Goal: Transaction & Acquisition: Purchase product/service

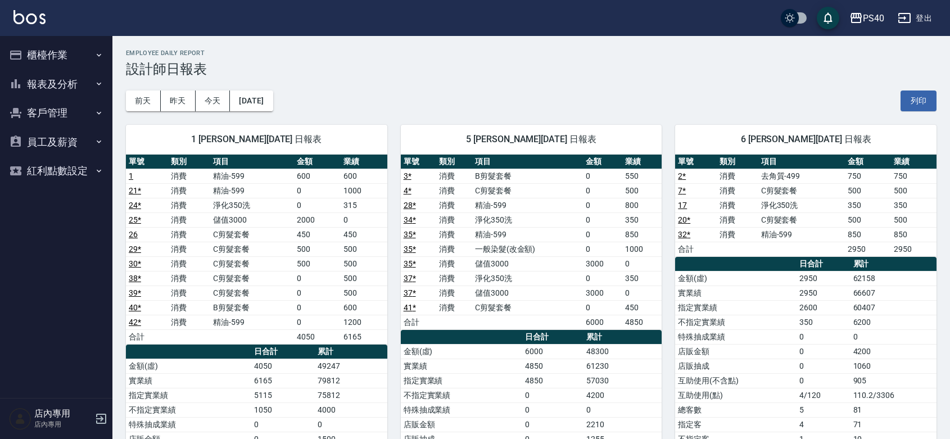
click at [53, 55] on button "櫃檯作業" at bounding box center [55, 54] width 103 height 29
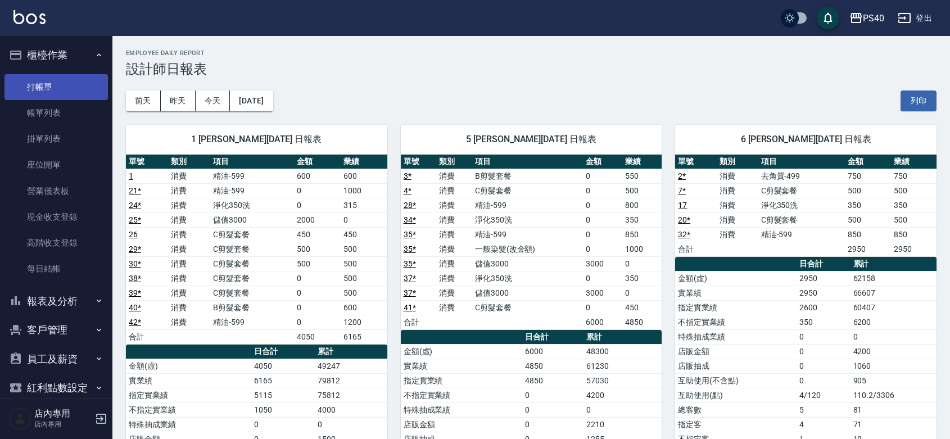
click at [47, 96] on link "打帳單" at bounding box center [55, 87] width 103 height 26
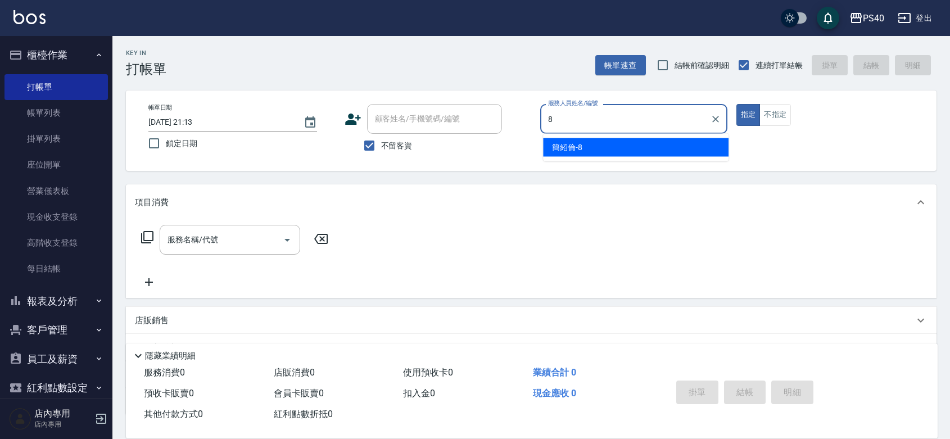
type input "[PERSON_NAME]-8"
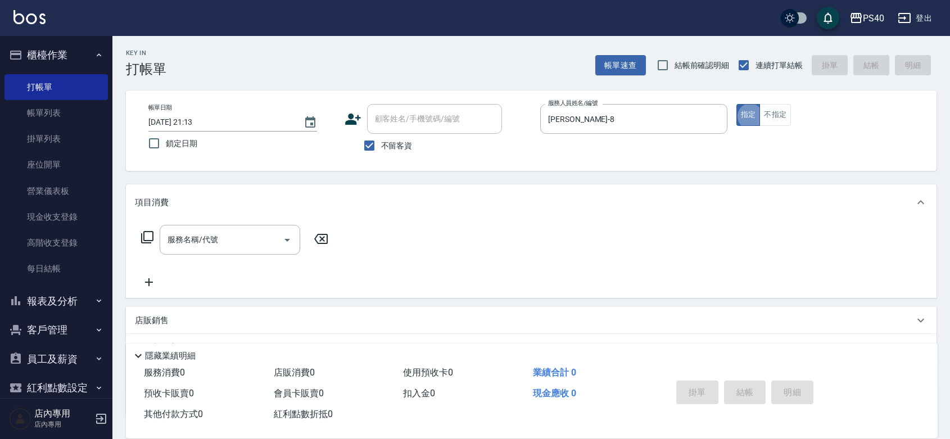
type button "true"
type input "5"
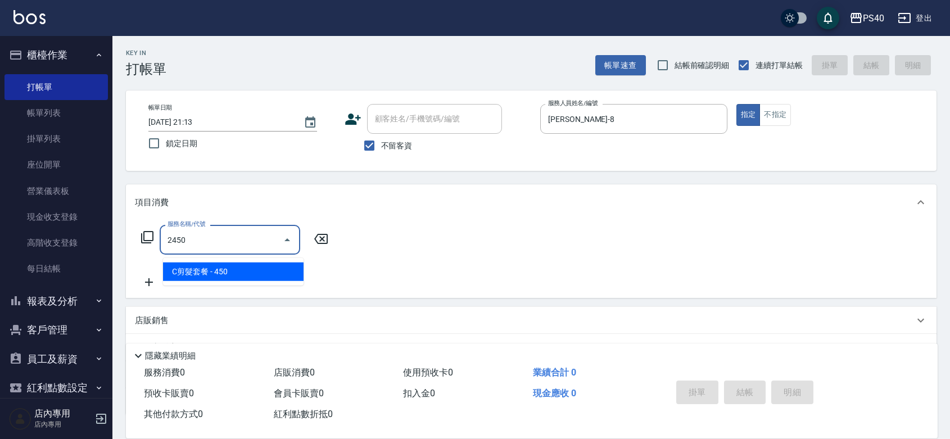
type input "C剪髮套餐(2450)"
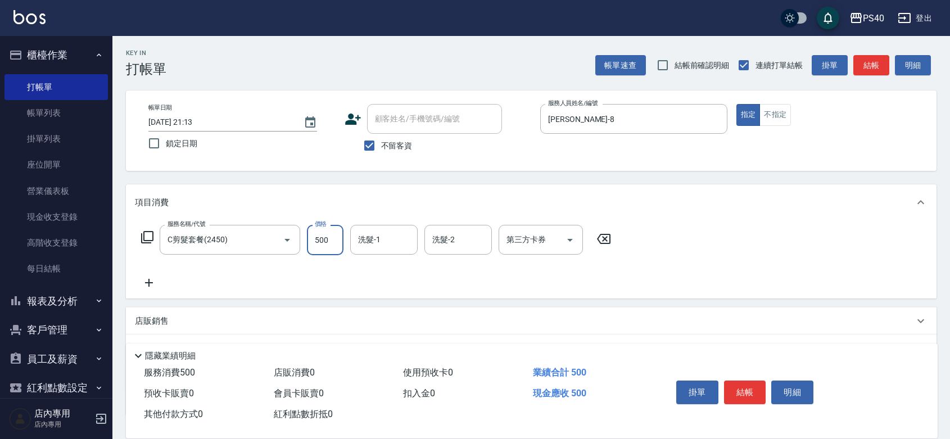
type input "500"
type input "[PERSON_NAME]-27"
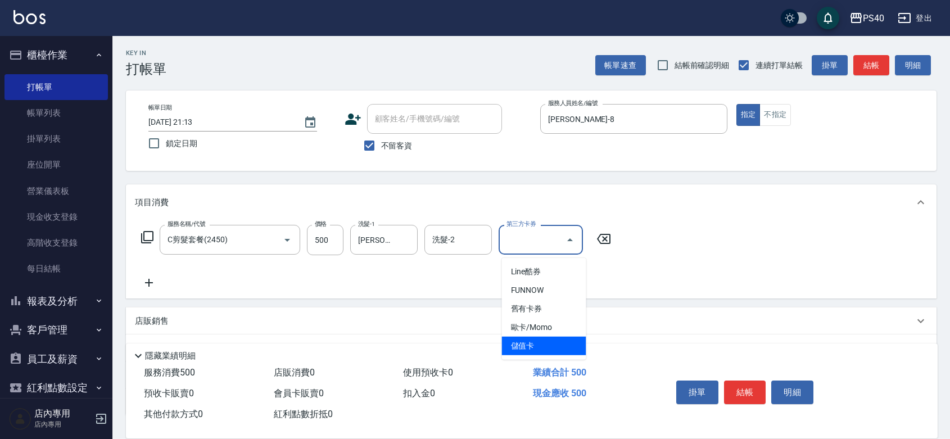
type input "儲值卡"
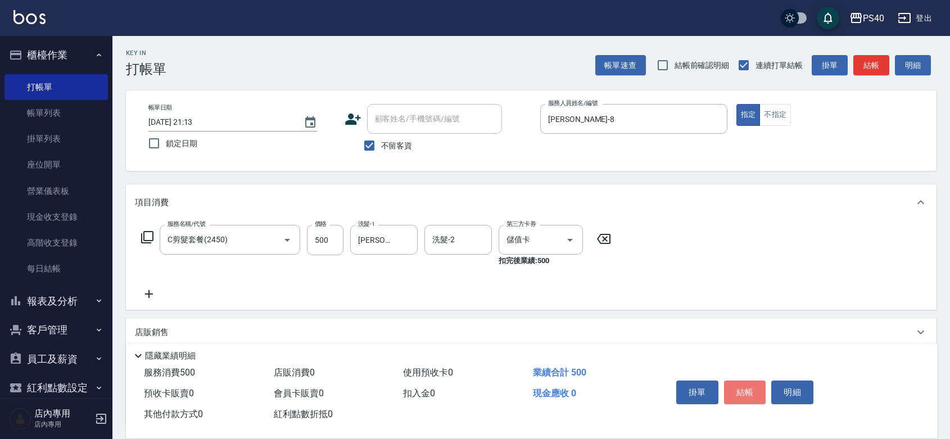
click at [760, 381] on button "結帳" at bounding box center [745, 393] width 42 height 24
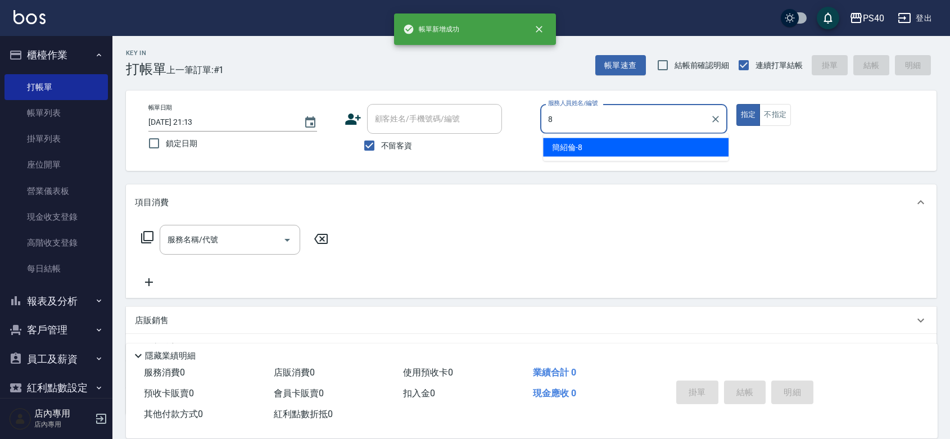
type input "[PERSON_NAME]-8"
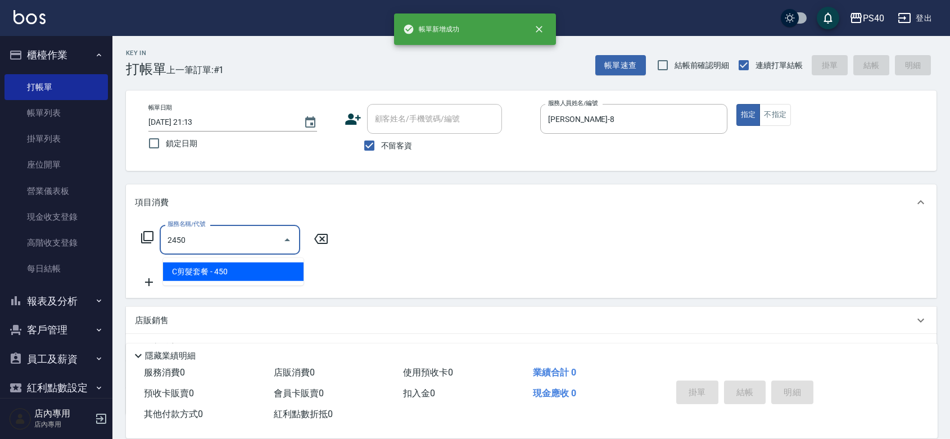
type input "C剪髮套餐(2450)"
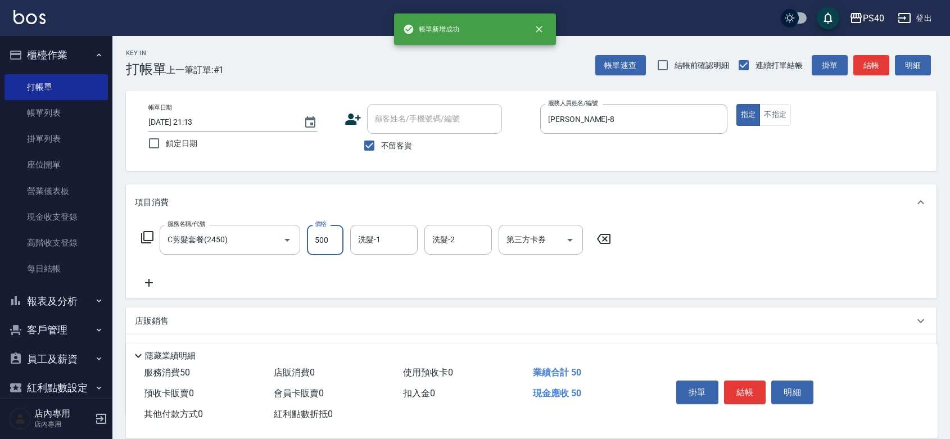
type input "500"
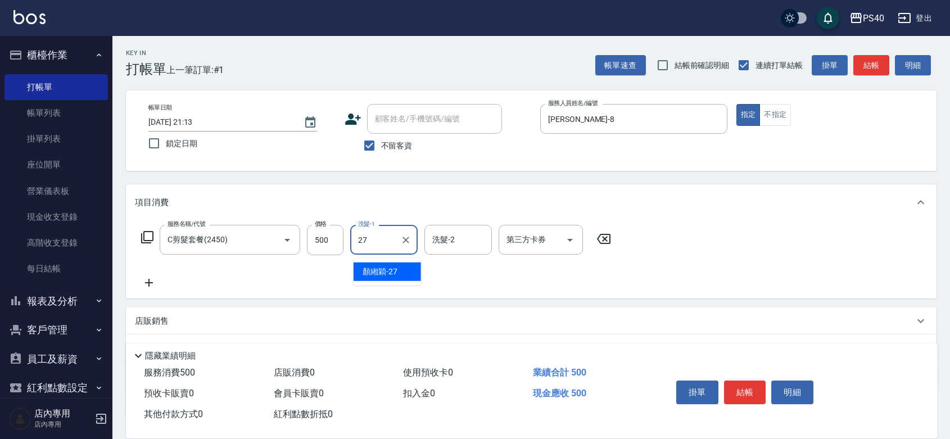
type input "[PERSON_NAME]-27"
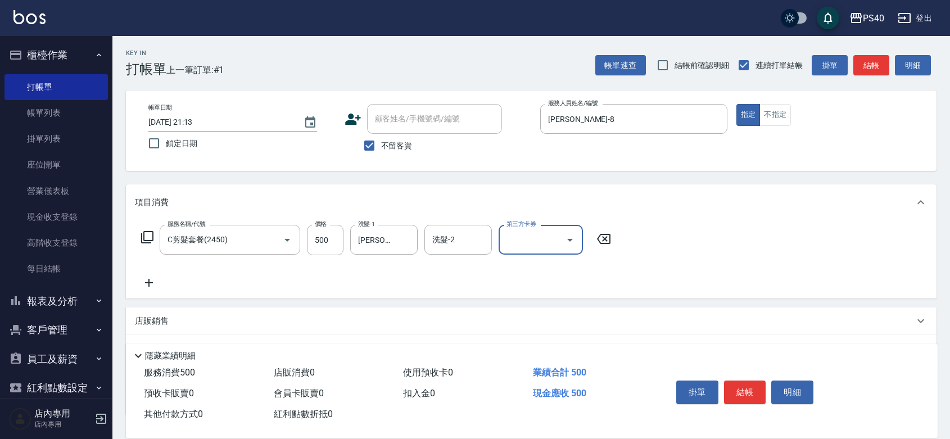
click at [760, 381] on button "結帳" at bounding box center [745, 393] width 42 height 24
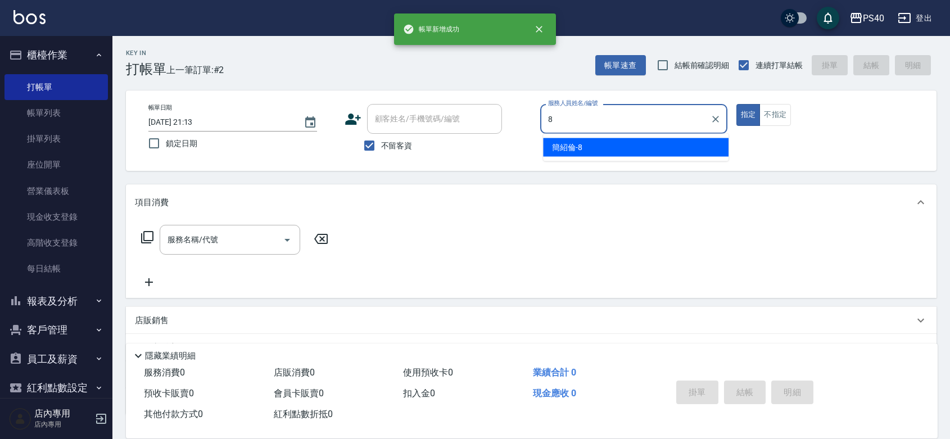
type input "[PERSON_NAME]-8"
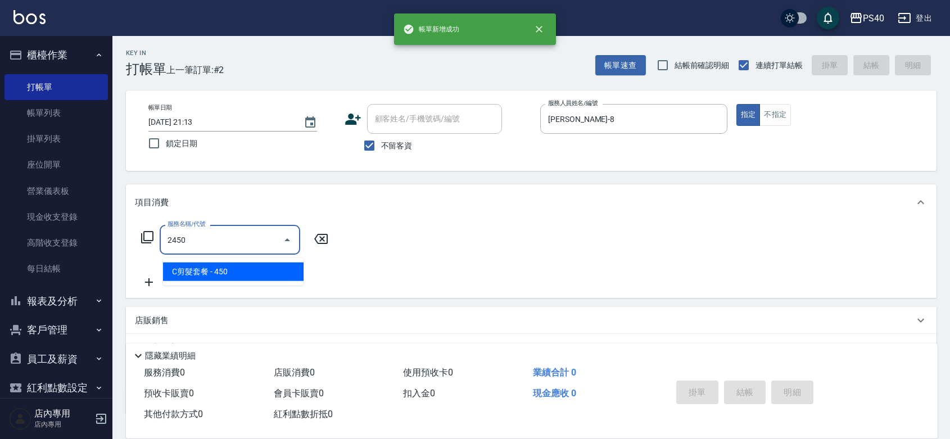
type input "C剪髮套餐(2450)"
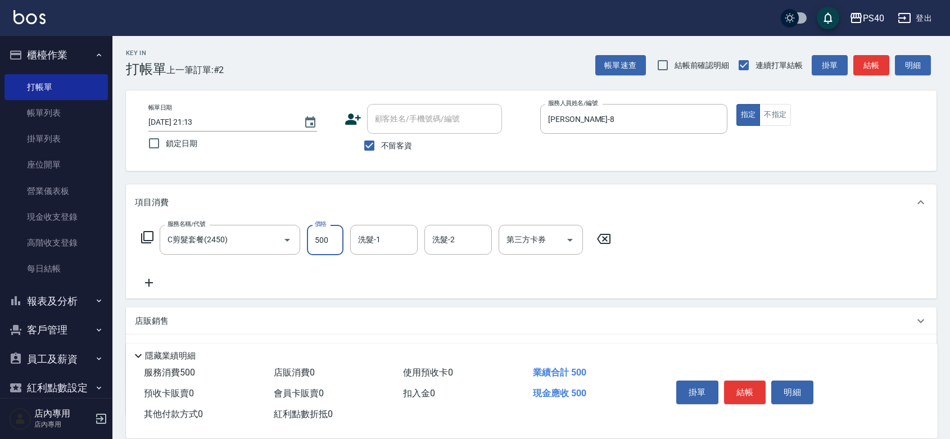
type input "500"
type input "[PERSON_NAME]-27"
click at [760, 381] on button "結帳" at bounding box center [745, 393] width 42 height 24
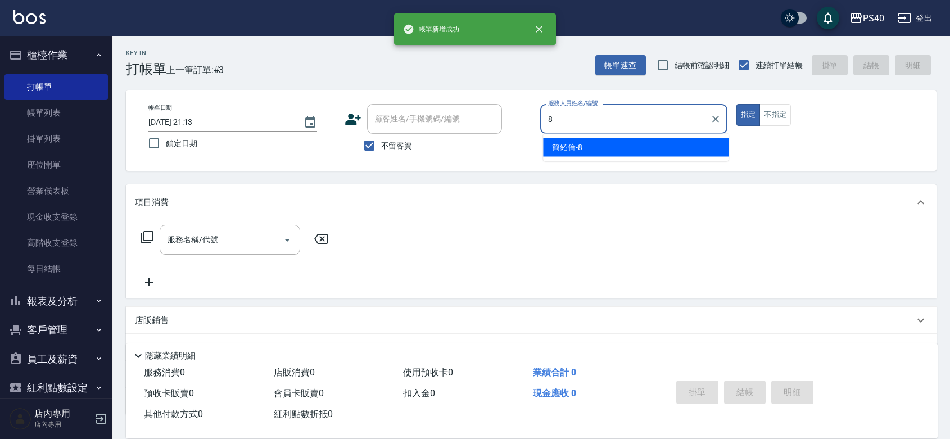
type input "[PERSON_NAME]-8"
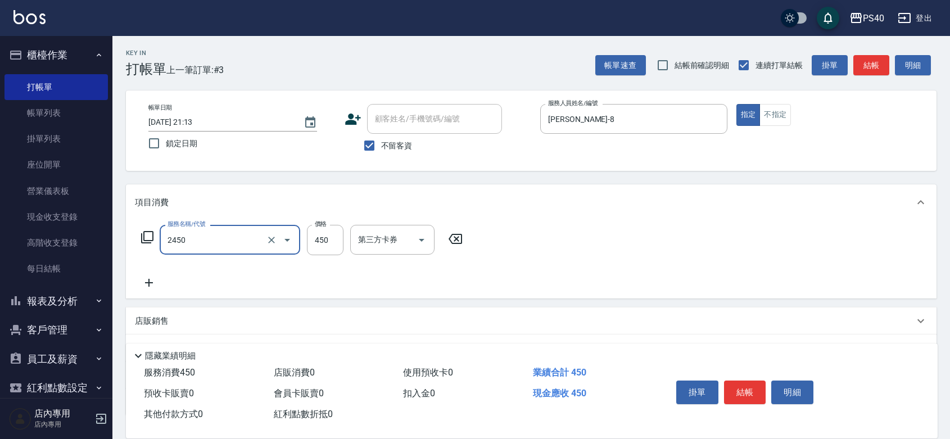
type input "C剪髮套餐(2450)"
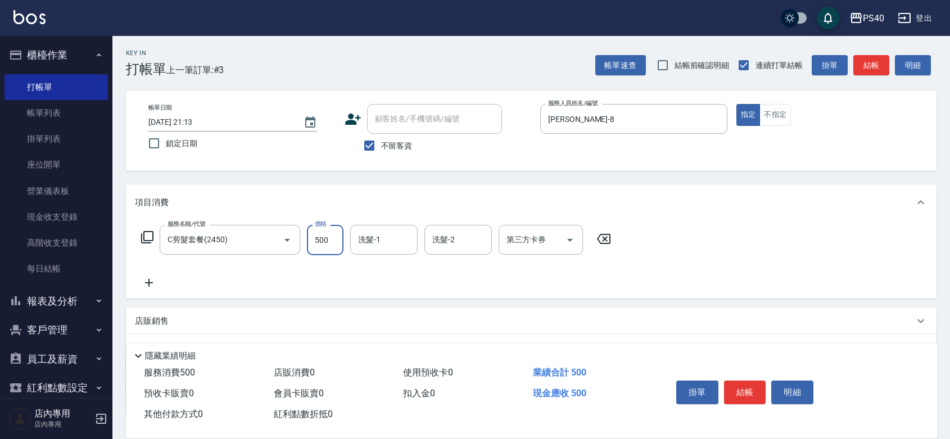
type input "500"
type input "[PERSON_NAME]-27"
click at [760, 381] on button "結帳" at bounding box center [745, 393] width 42 height 24
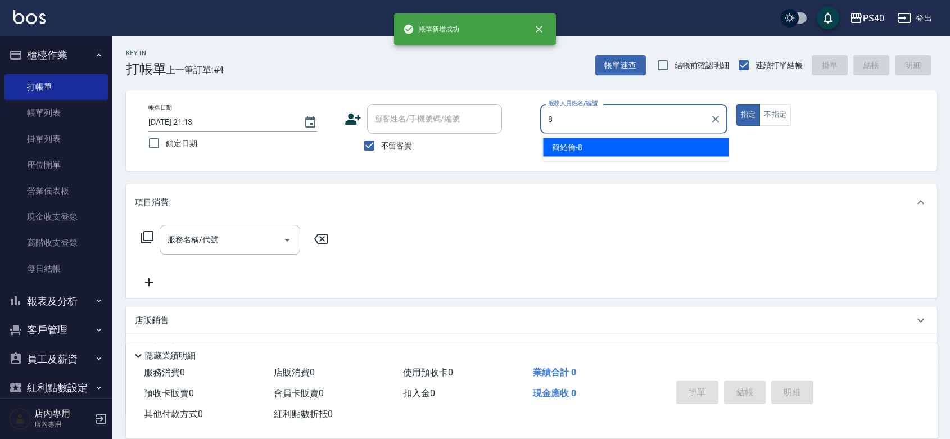
type input "[PERSON_NAME]-8"
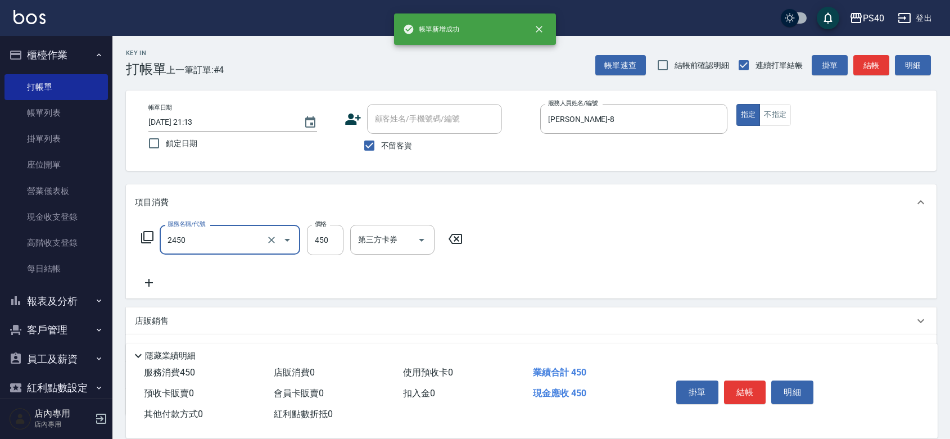
type input "C剪髮套餐(2450)"
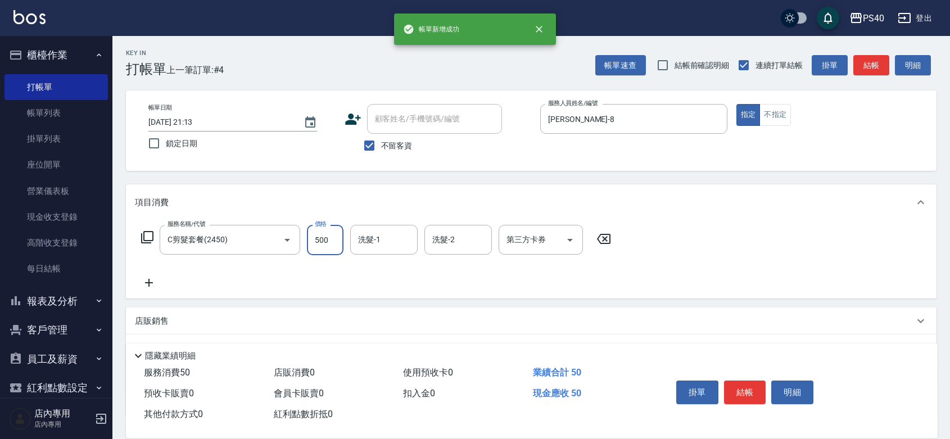
type input "500"
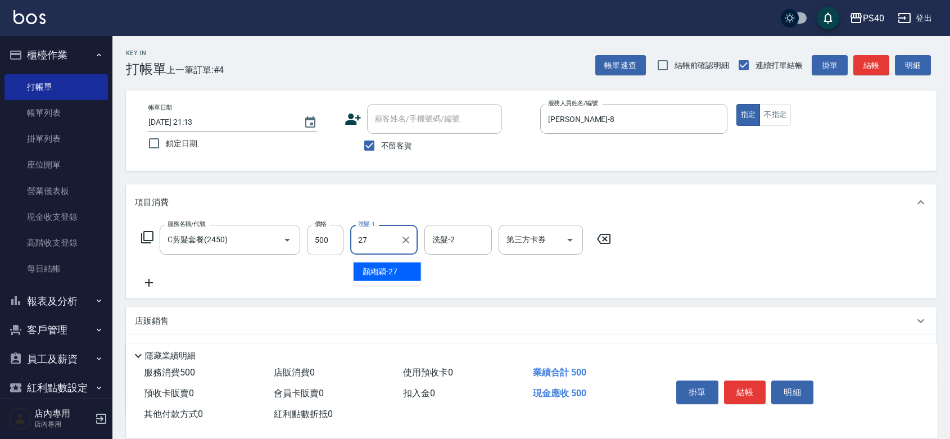
type input "[PERSON_NAME]-27"
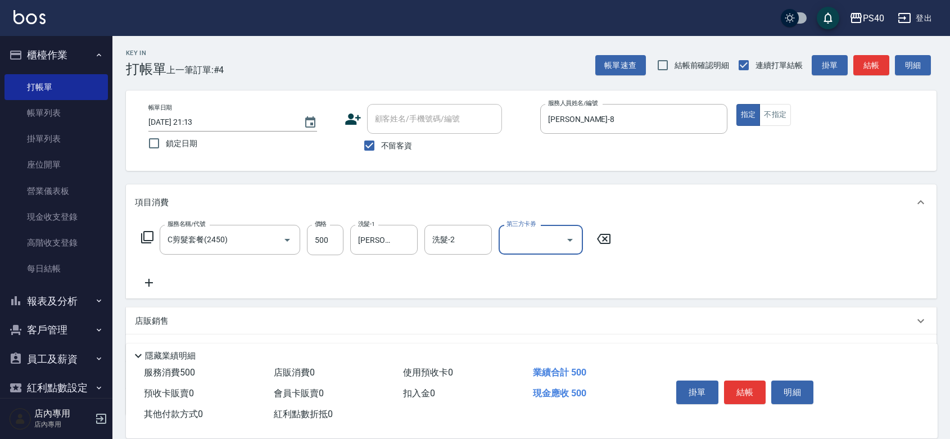
click at [760, 381] on button "結帳" at bounding box center [745, 393] width 42 height 24
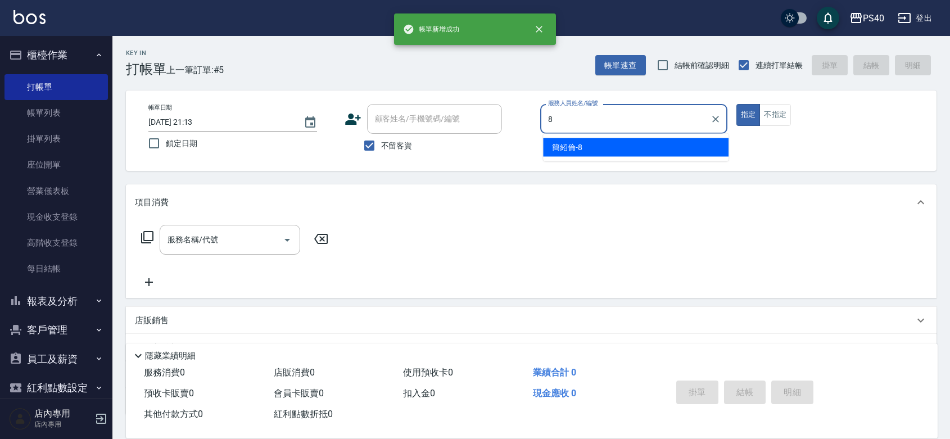
type input "[PERSON_NAME]-8"
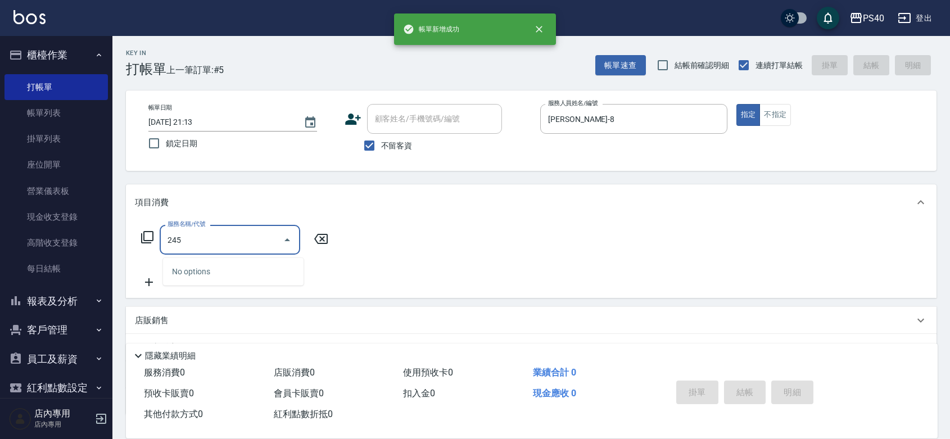
type input "2450"
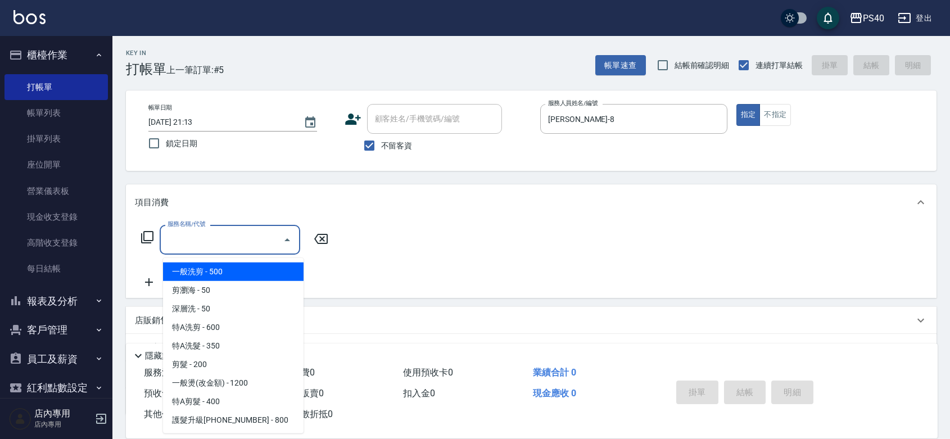
type input "0"
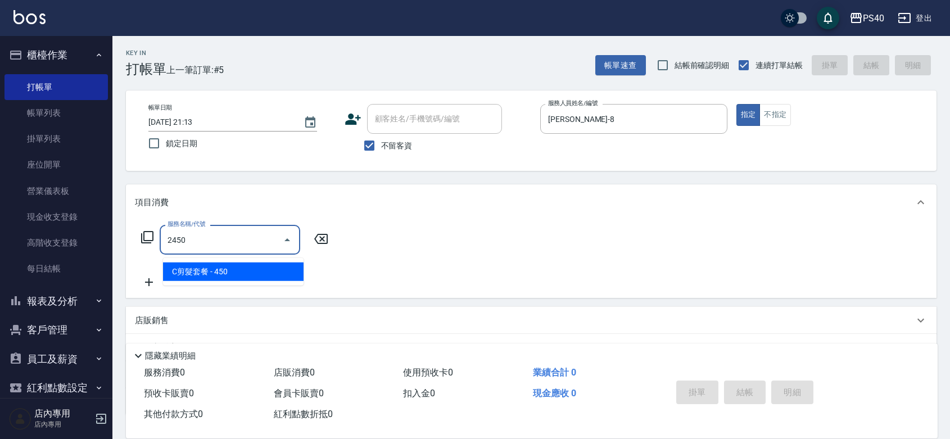
type input "C剪髮套餐(2450)"
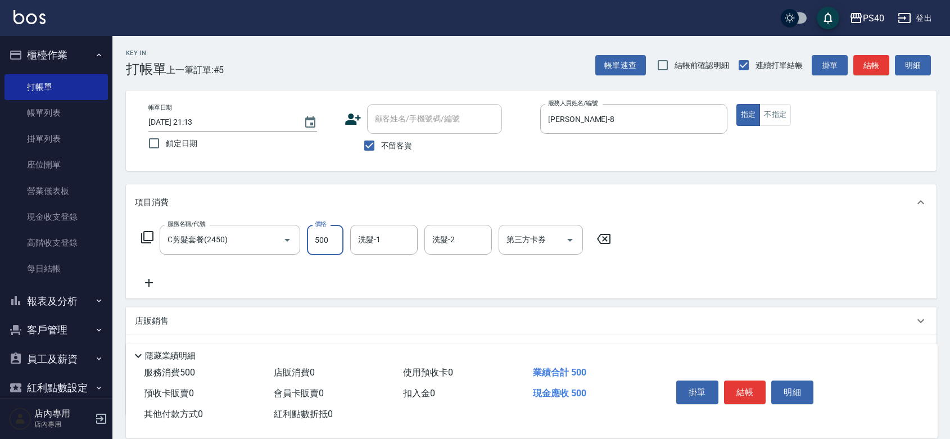
type input "500"
click at [760, 381] on button "結帳" at bounding box center [745, 393] width 42 height 24
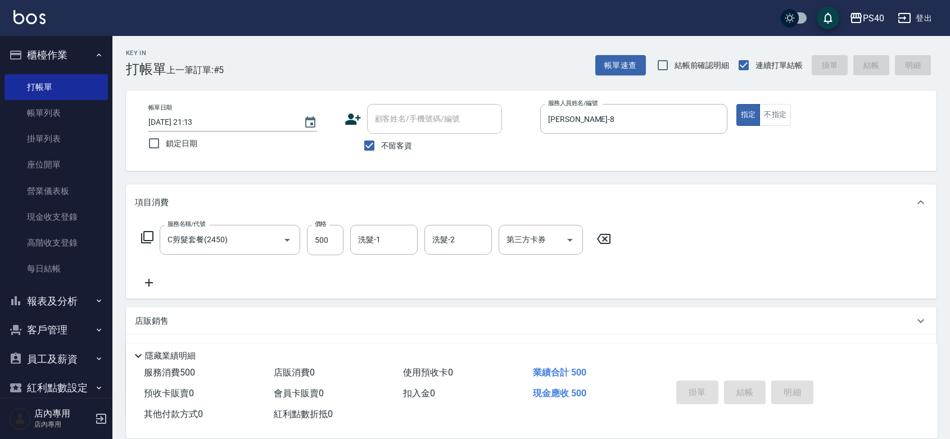
type input "[DATE] 21:14"
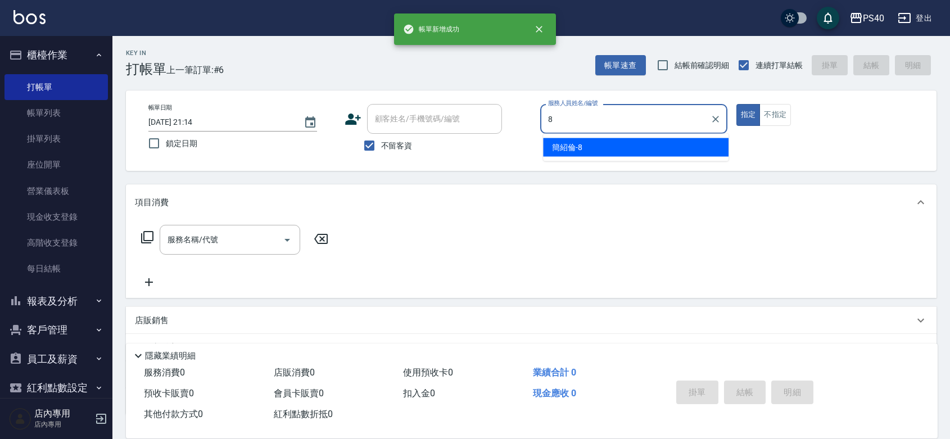
type input "[PERSON_NAME]-8"
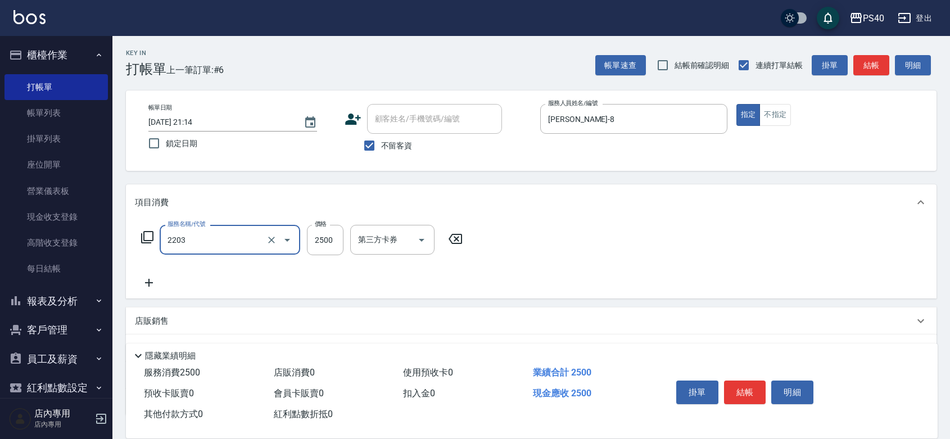
type input "燙髮C餐(短髮)(2203)"
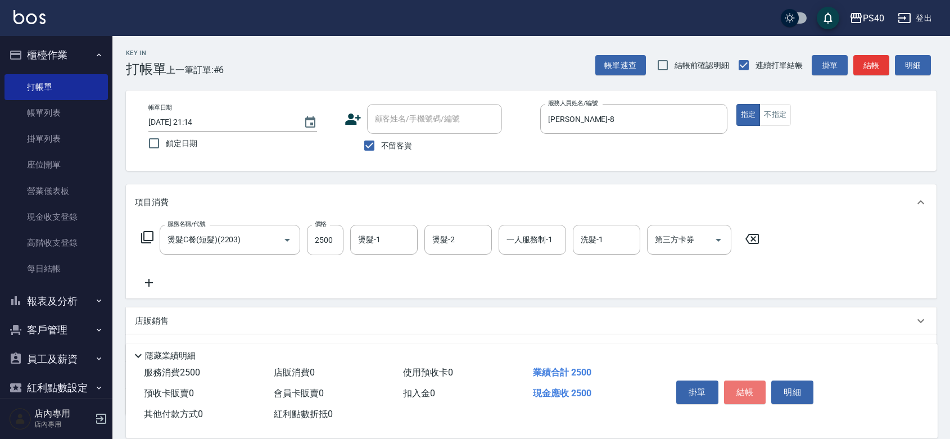
click at [760, 381] on button "結帳" at bounding box center [745, 393] width 42 height 24
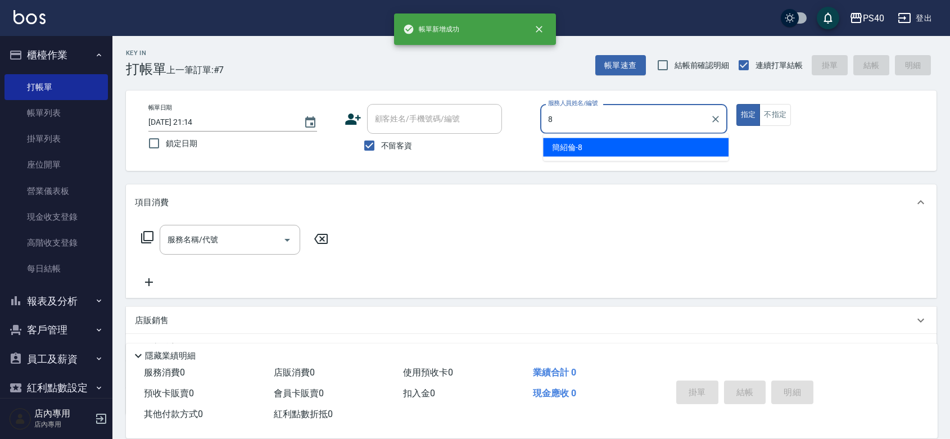
type input "[PERSON_NAME]-8"
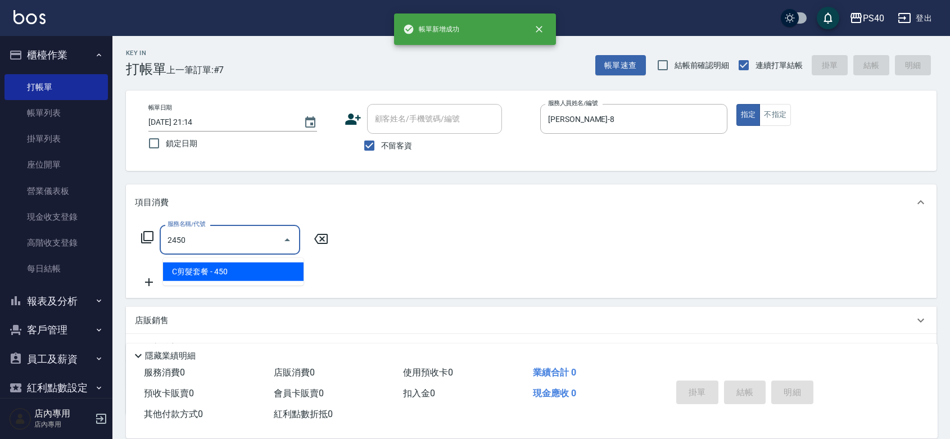
type input "C剪髮套餐(2450)"
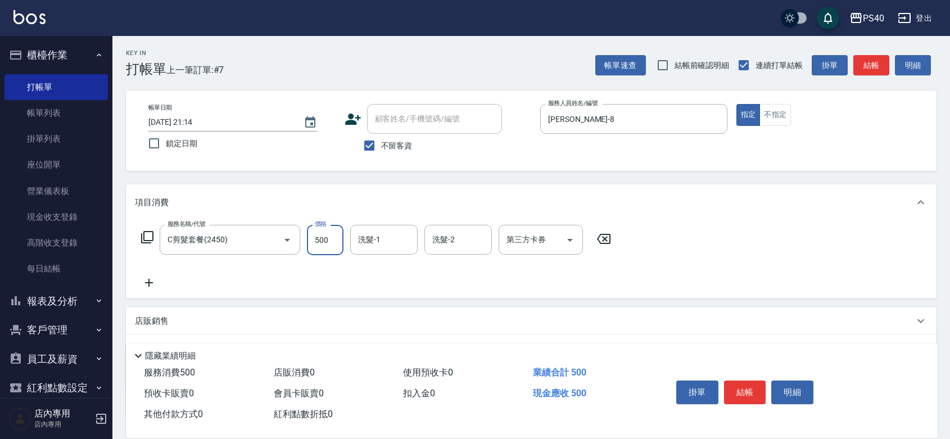
type input "500"
click at [760, 381] on button "結帳" at bounding box center [745, 393] width 42 height 24
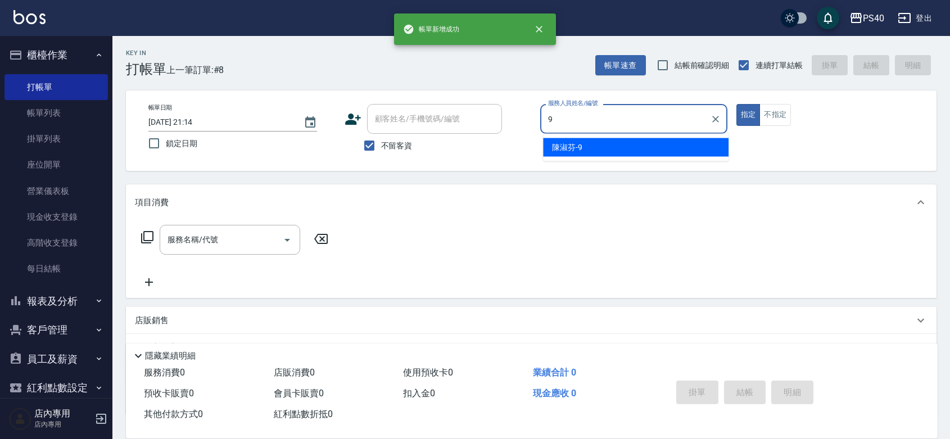
type input "[PERSON_NAME]-9"
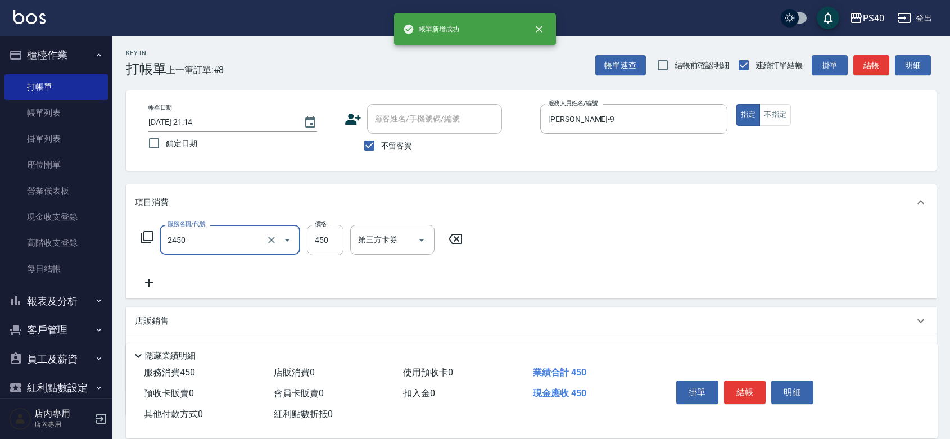
type input "C剪髮套餐(2450)"
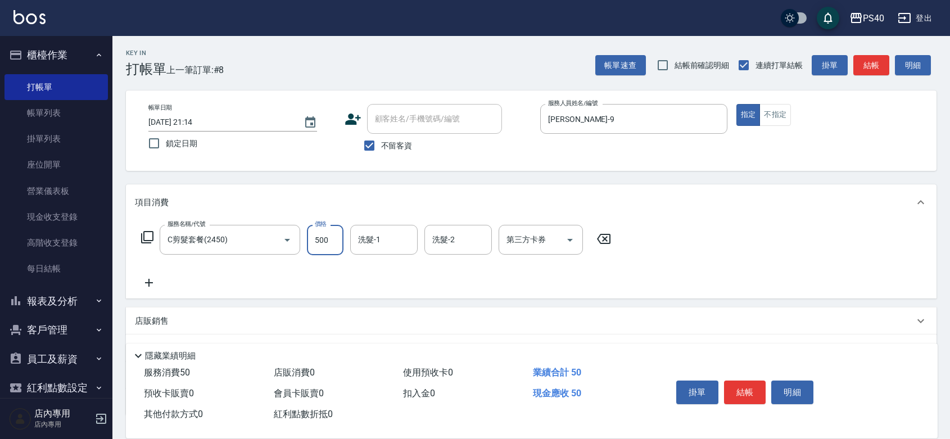
type input "500"
type input "[PERSON_NAME]-27"
click at [760, 381] on button "結帳" at bounding box center [745, 393] width 42 height 24
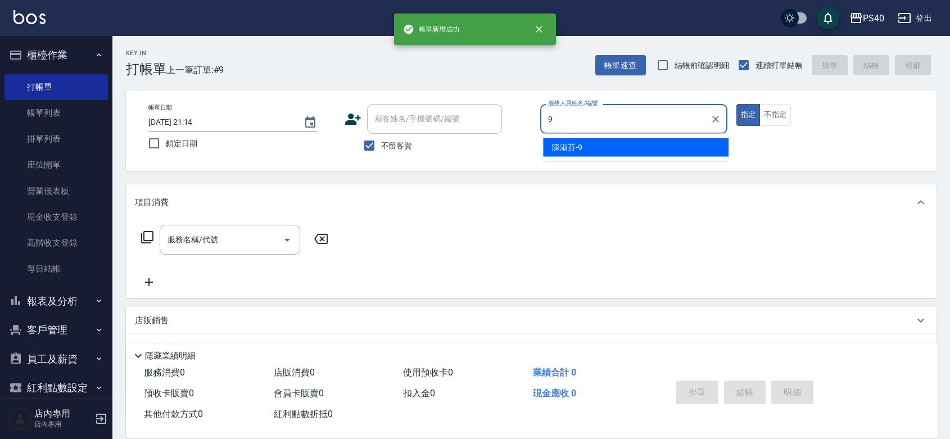
type input "[PERSON_NAME]-9"
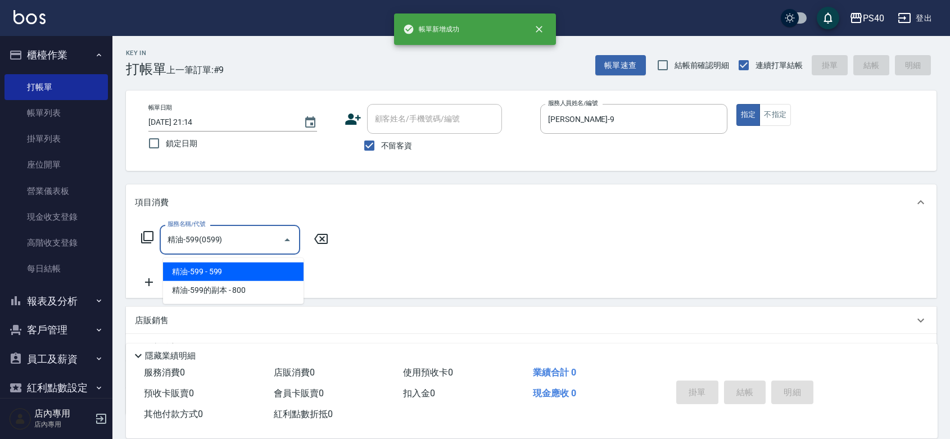
type input "精油-599(0599)"
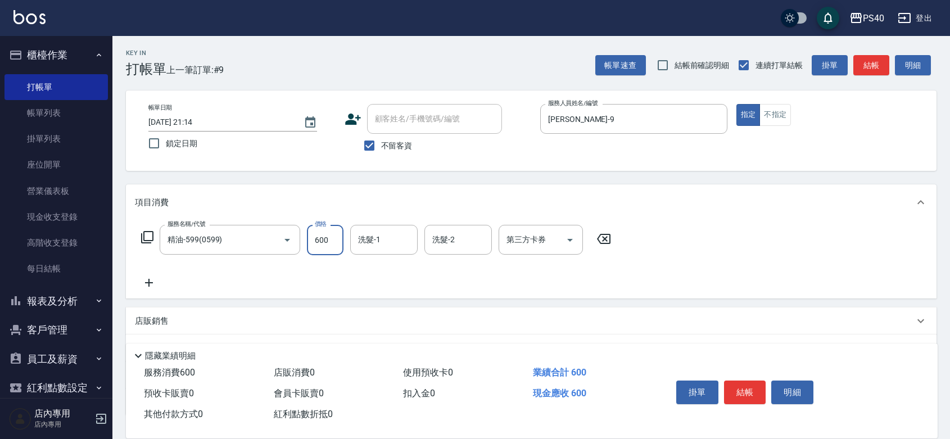
type input "600"
type input "[PERSON_NAME]-27"
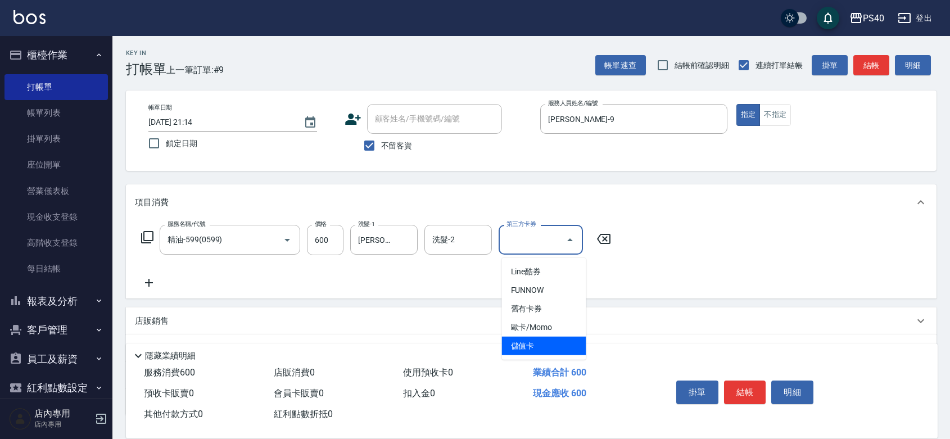
type input "儲值卡"
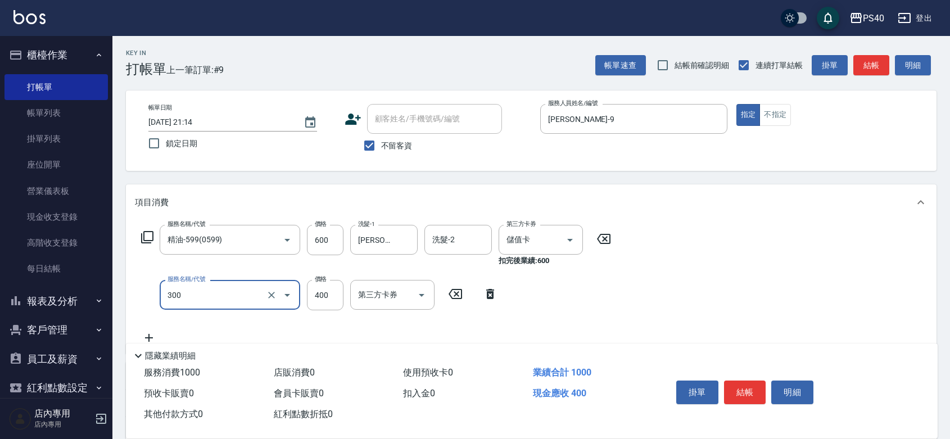
type input "特A剪髮(300)"
type input "300"
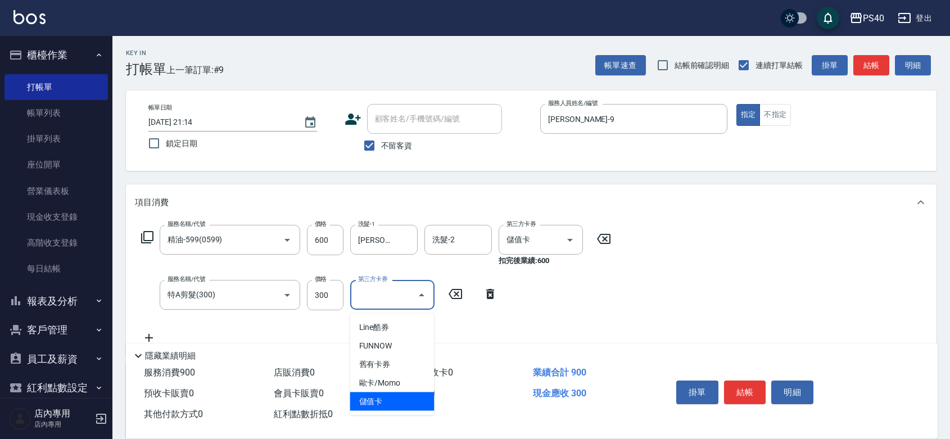
type input "儲值卡"
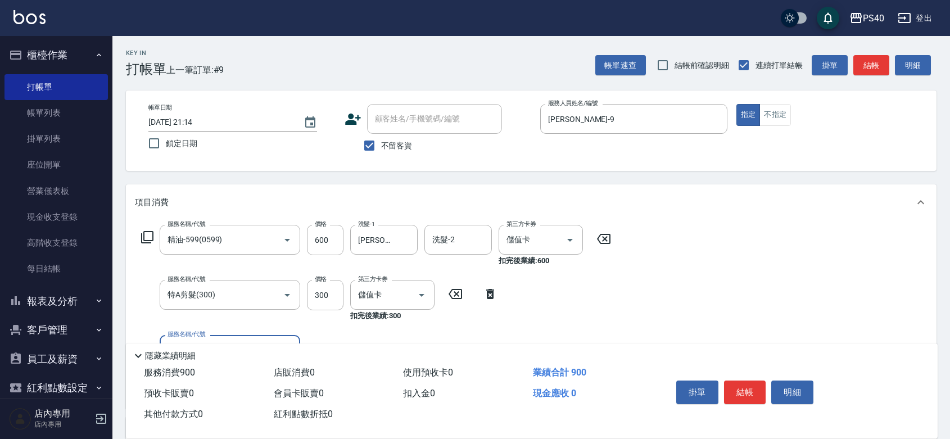
click at [760, 381] on button "結帳" at bounding box center [745, 393] width 42 height 24
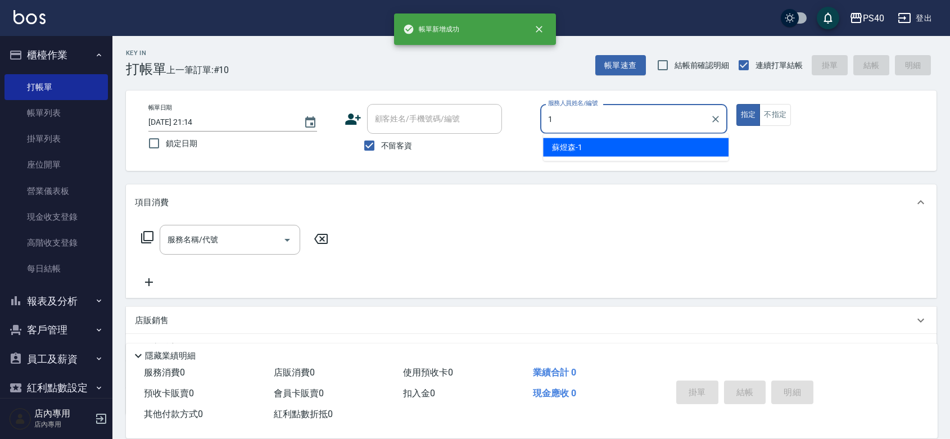
type input "[PERSON_NAME]-1"
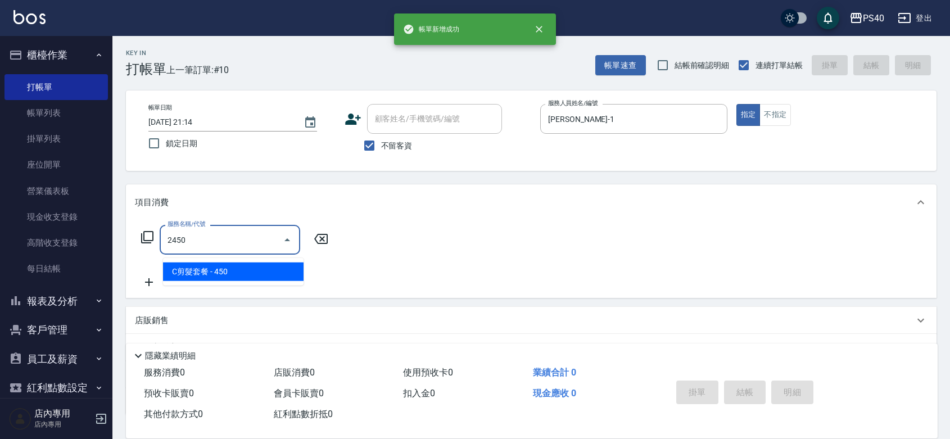
type input "C剪髮套餐(2450)"
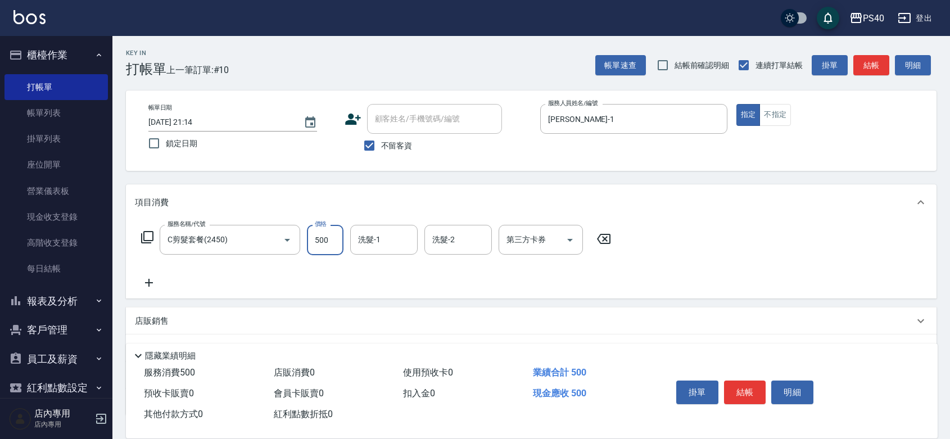
type input "500"
click at [760, 381] on button "結帳" at bounding box center [745, 393] width 42 height 24
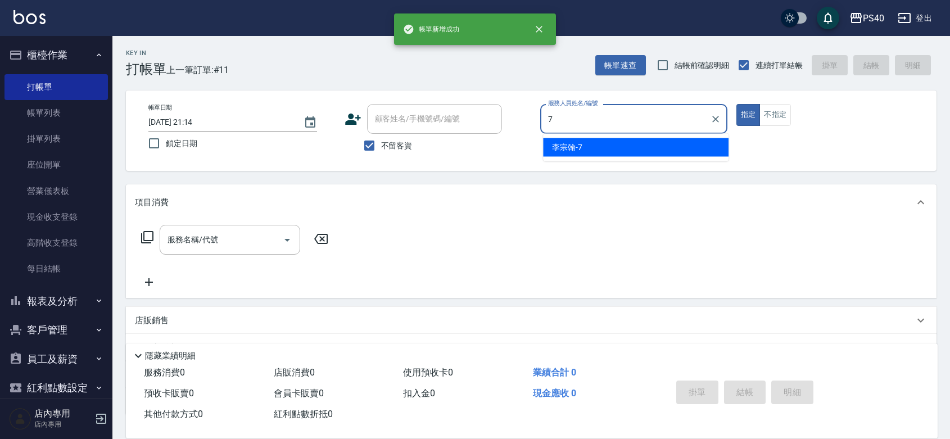
type input "[PERSON_NAME]-7"
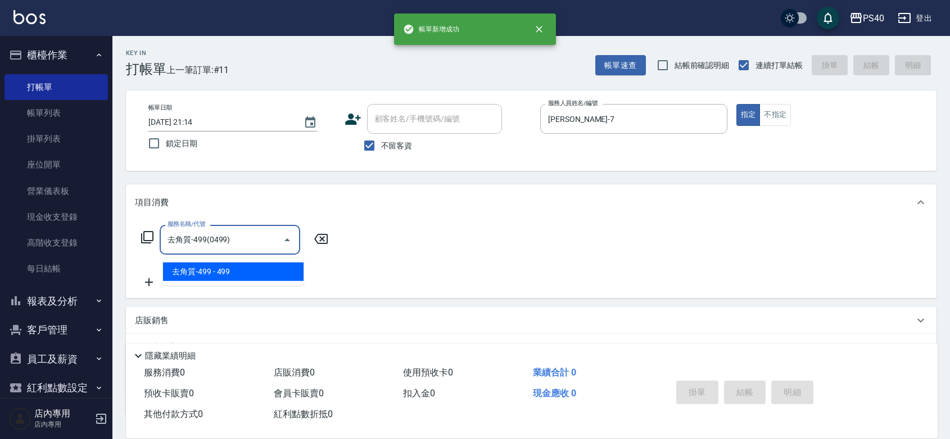
type input "去角質-499(0499)"
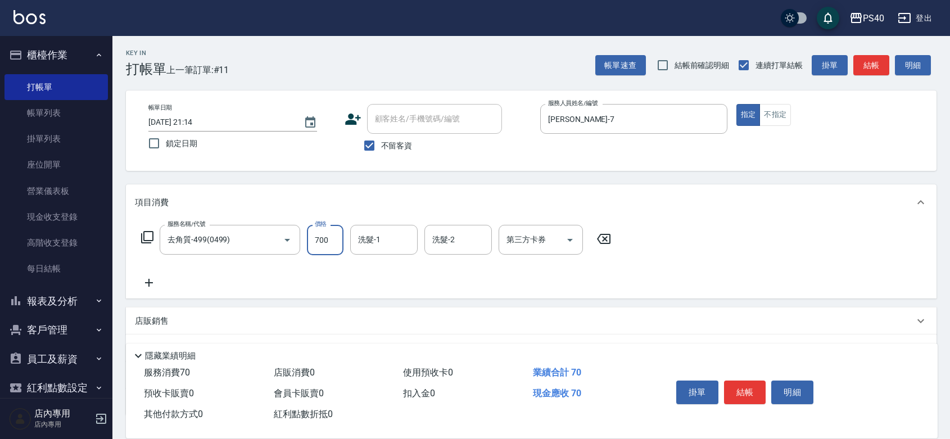
type input "700"
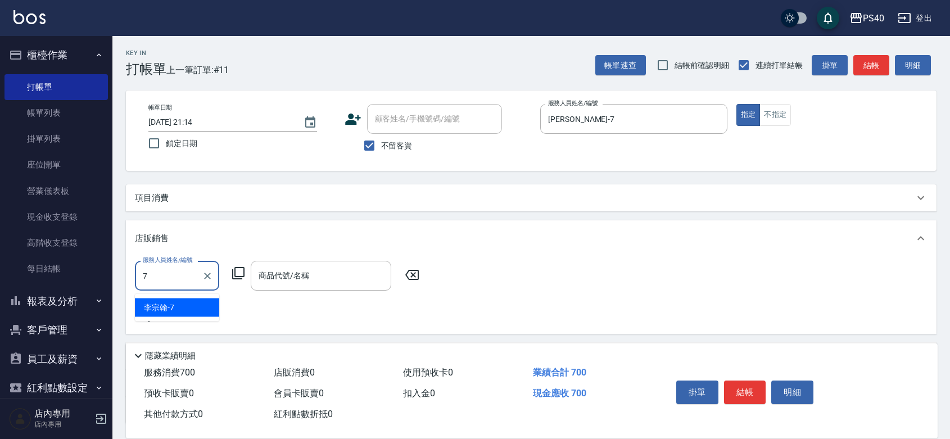
type input "[PERSON_NAME]-7"
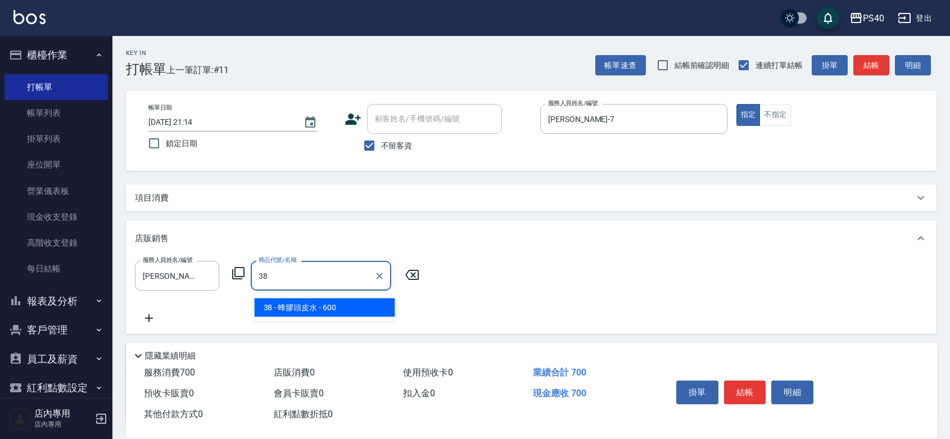
type input "蜂膠頭皮水"
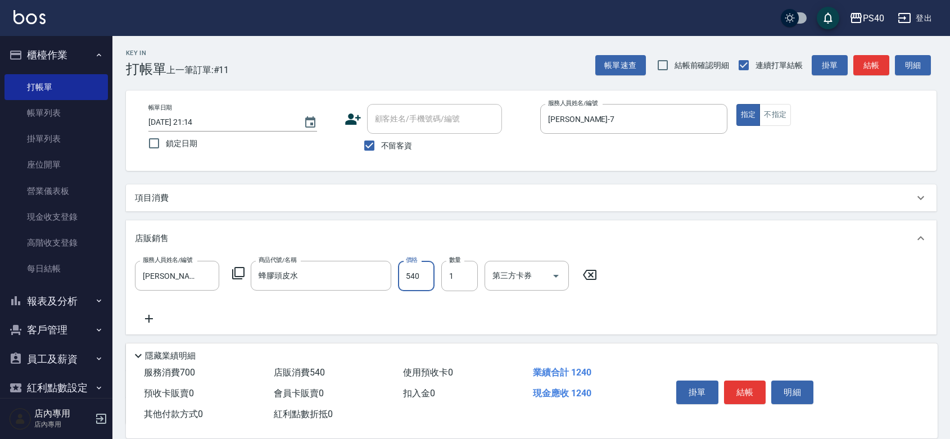
type input "540"
click at [760, 381] on button "結帳" at bounding box center [745, 393] width 42 height 24
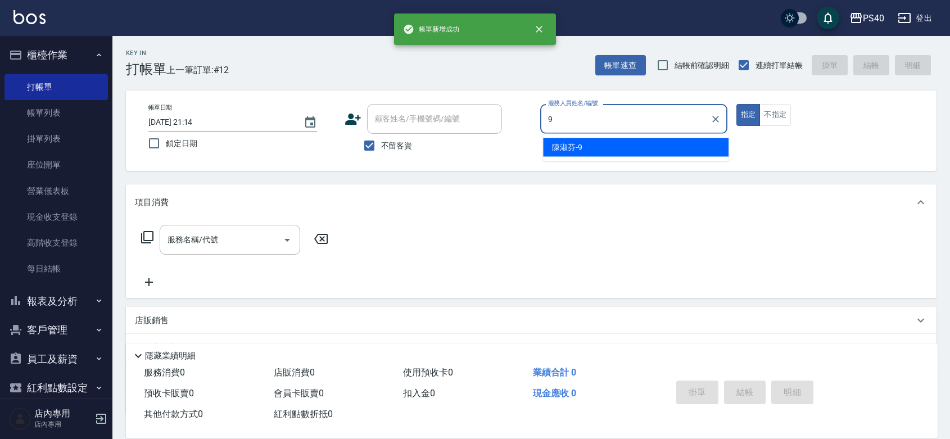
type input "[PERSON_NAME]-9"
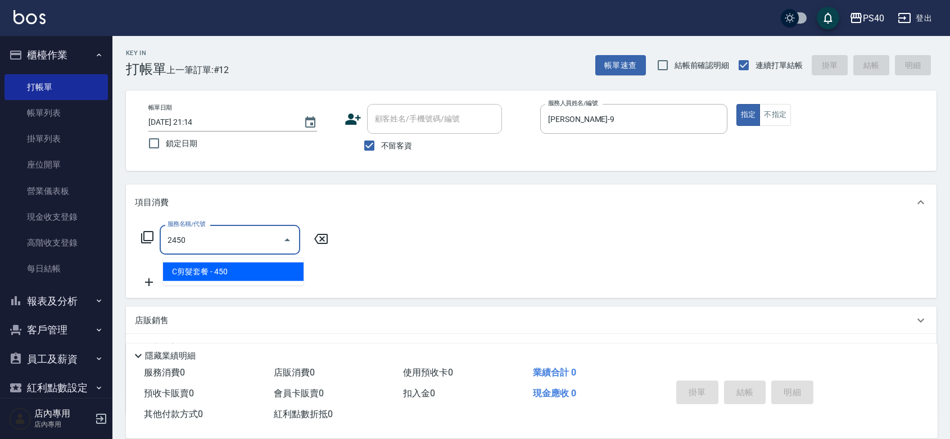
type input "C剪髮套餐(2450)"
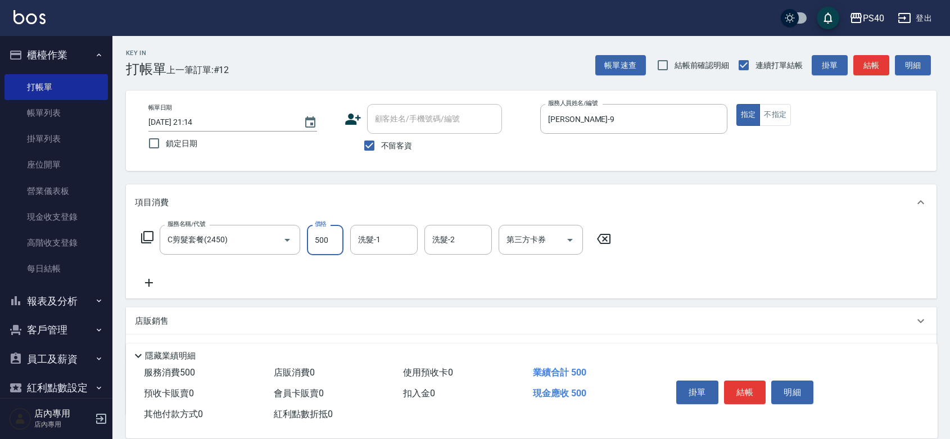
type input "500"
type input "[PERSON_NAME]-27"
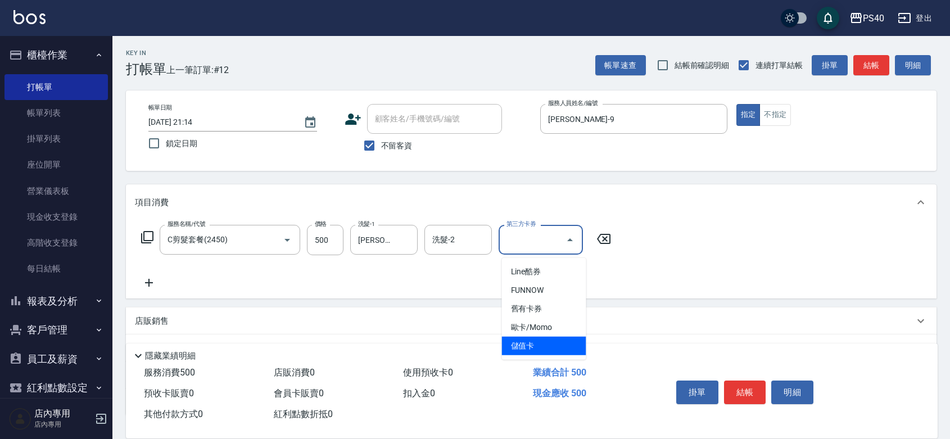
type input "儲值卡"
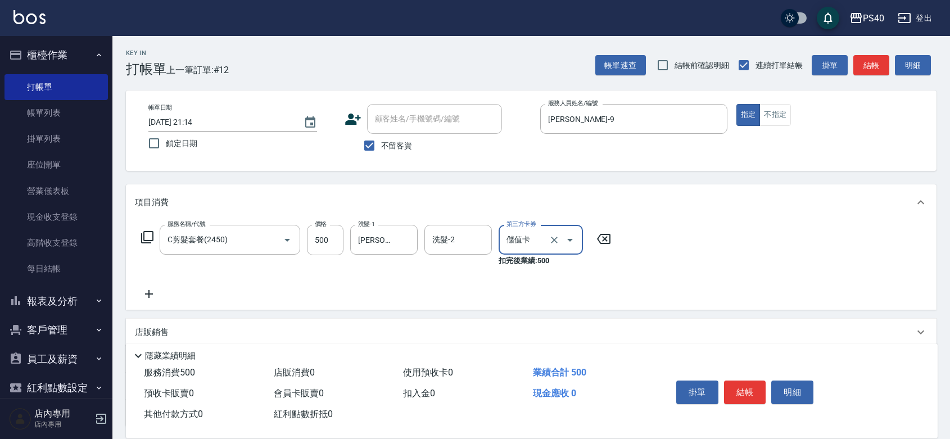
click at [760, 381] on button "結帳" at bounding box center [745, 393] width 42 height 24
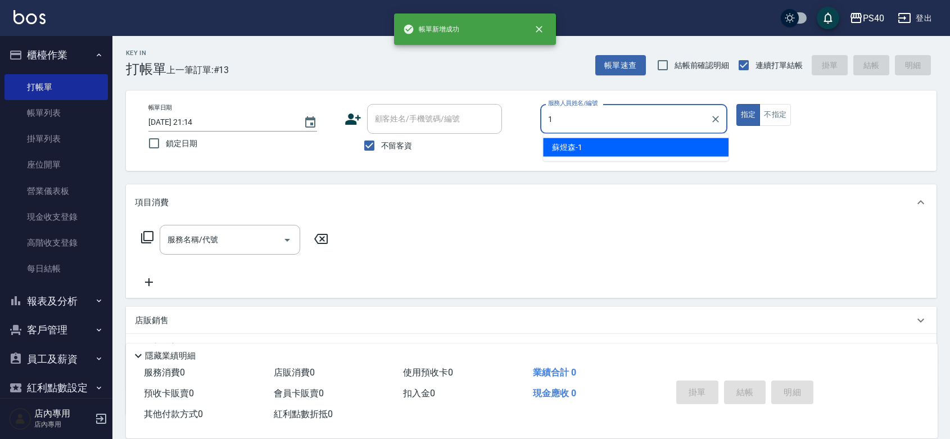
type input "[PERSON_NAME]-1"
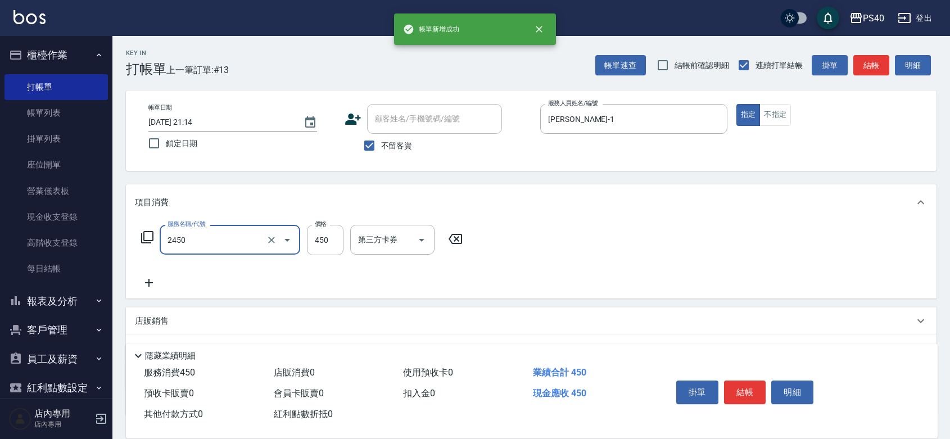
type input "C剪髮套餐(2450)"
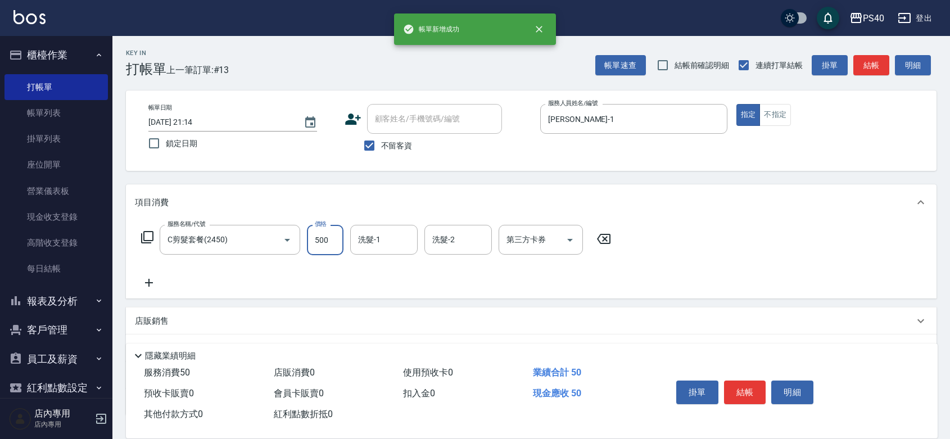
type input "500"
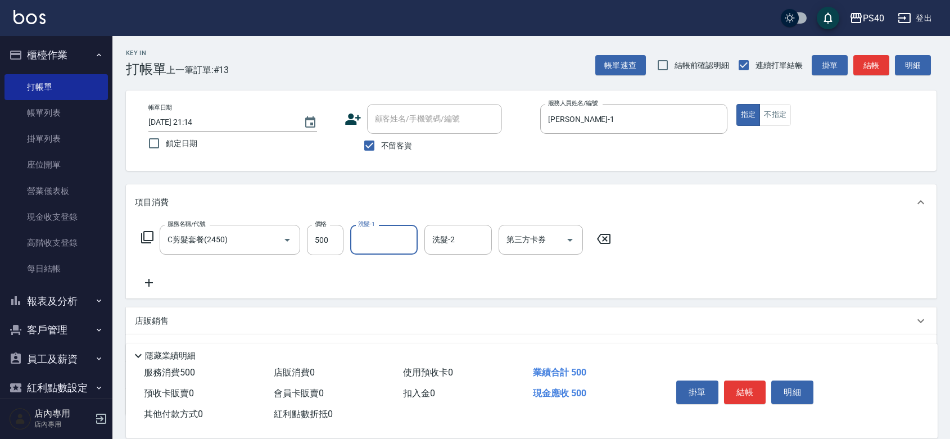
click at [760, 381] on button "結帳" at bounding box center [745, 393] width 42 height 24
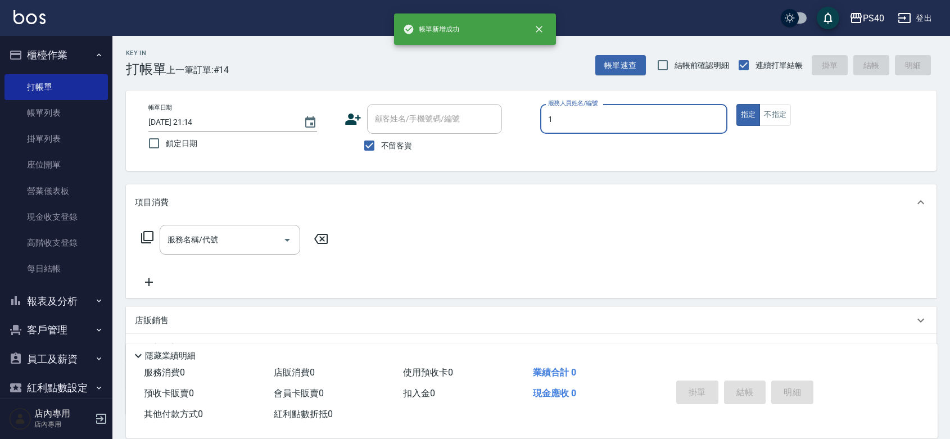
type input "[PERSON_NAME]-1"
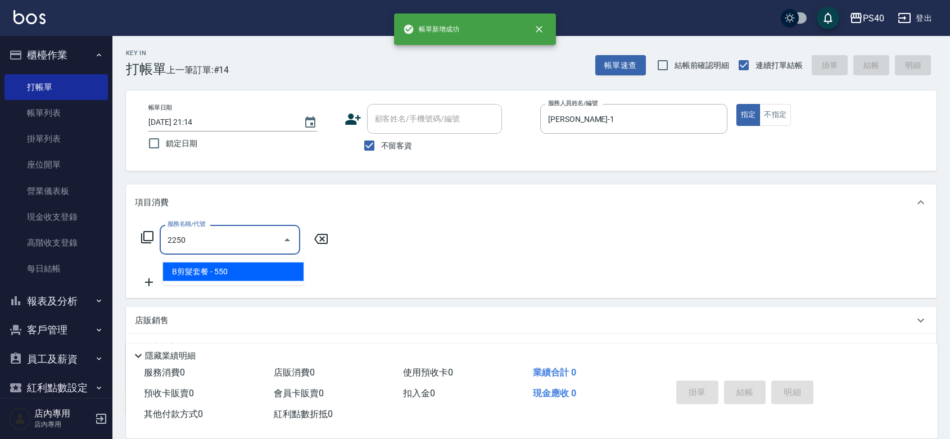
type input "B剪髮套餐(2250)"
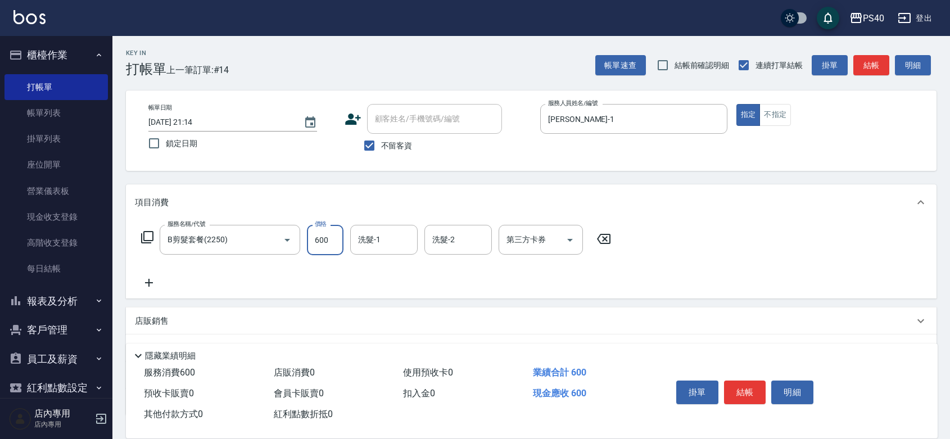
type input "600"
type input "[PERSON_NAME]-27"
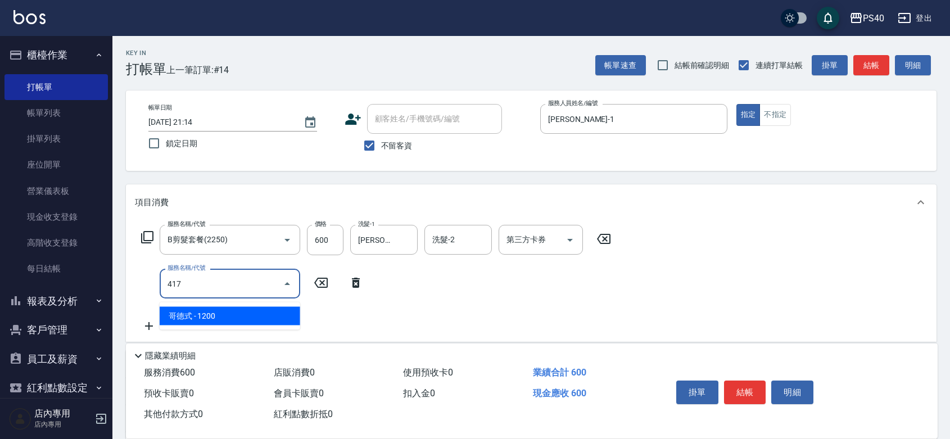
type input "哥德式(417)"
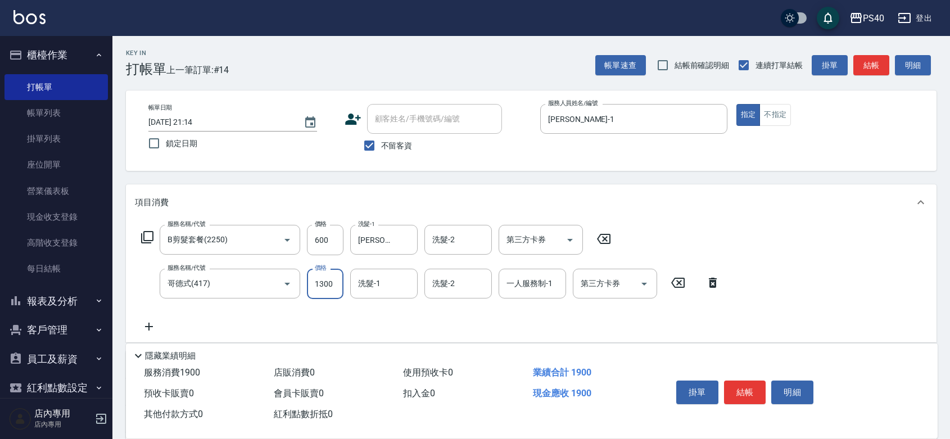
type input "1300"
type input "[PERSON_NAME]-27"
type input "[PERSON_NAME]-1"
click at [760, 381] on button "結帳" at bounding box center [745, 393] width 42 height 24
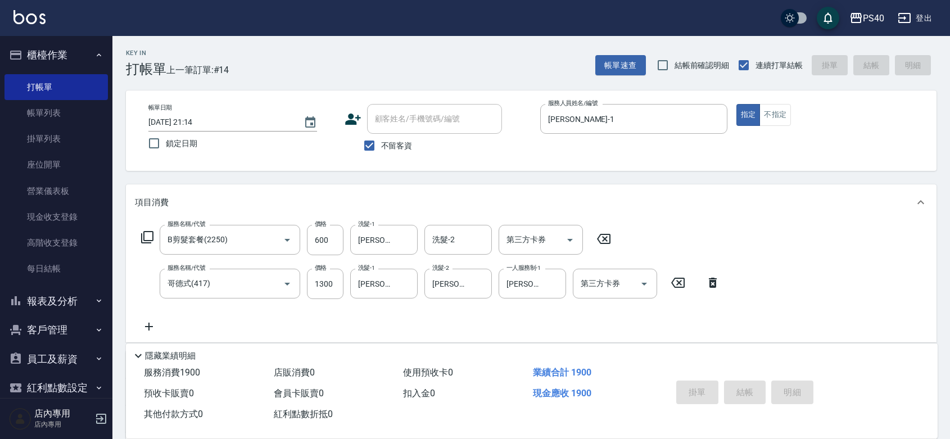
type input "[DATE] 21:15"
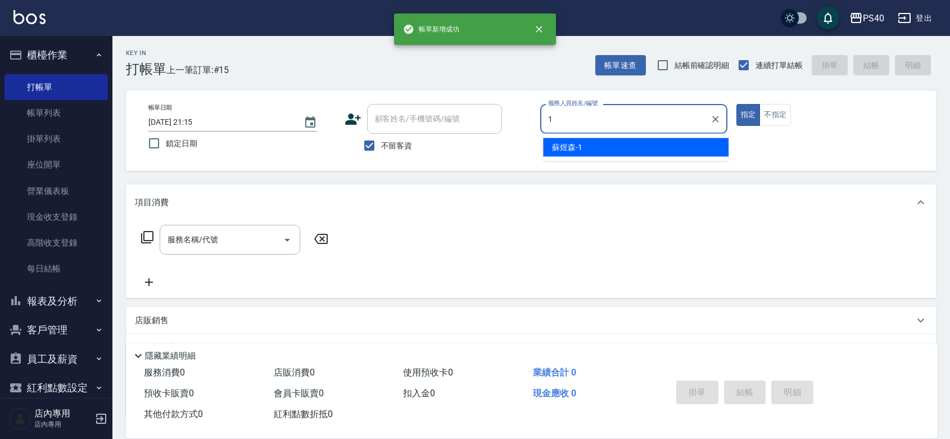
type input "[PERSON_NAME]-1"
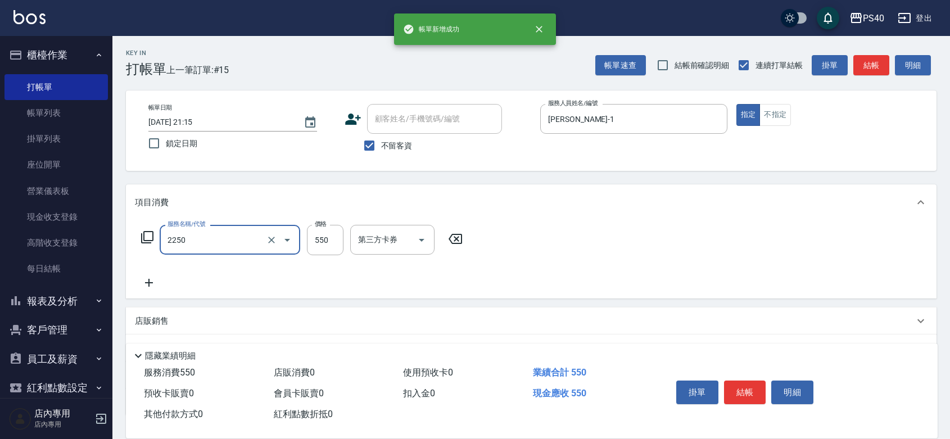
type input "B剪髮套餐(2250)"
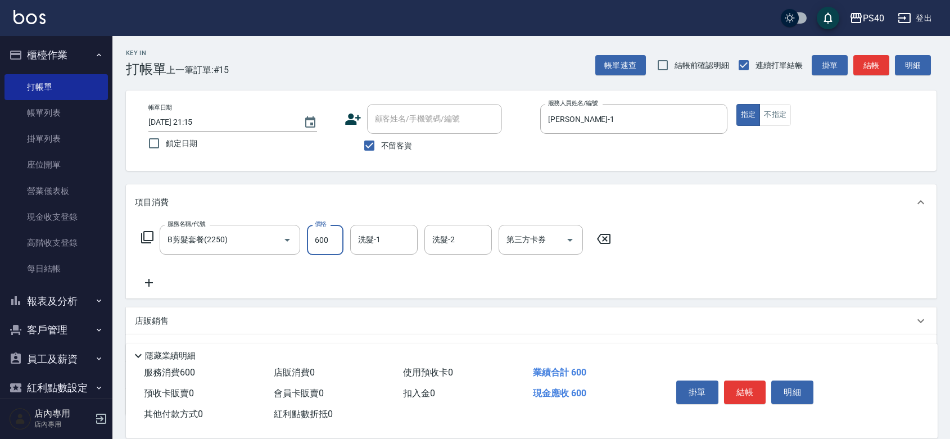
type input "600"
click at [760, 381] on button "結帳" at bounding box center [745, 393] width 42 height 24
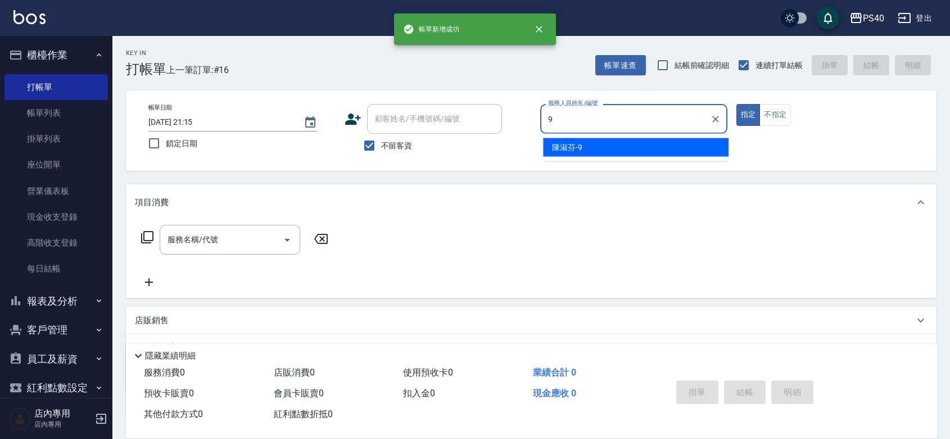
type input "[PERSON_NAME]-9"
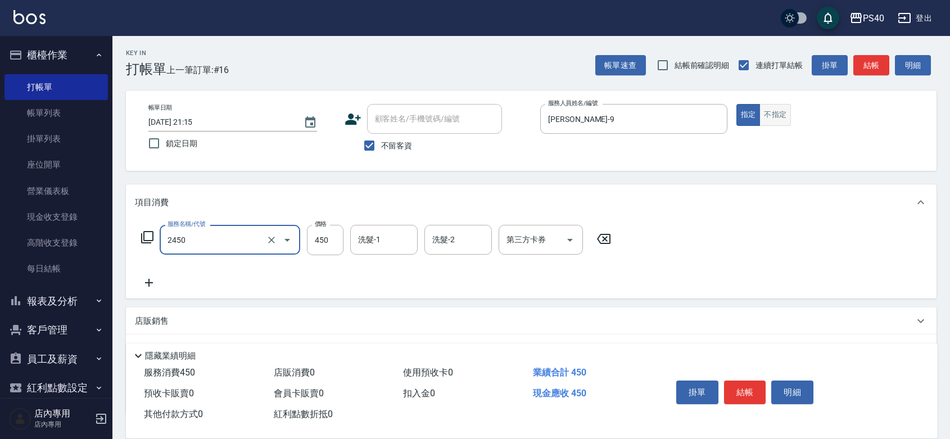
type input "C剪髮套餐(2450)"
click at [790, 119] on button "不指定" at bounding box center [775, 115] width 31 height 22
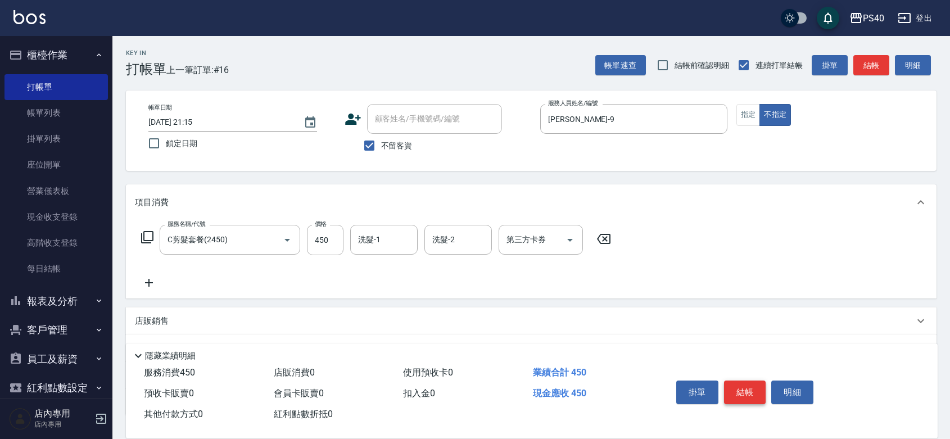
click at [746, 385] on button "結帳" at bounding box center [745, 393] width 42 height 24
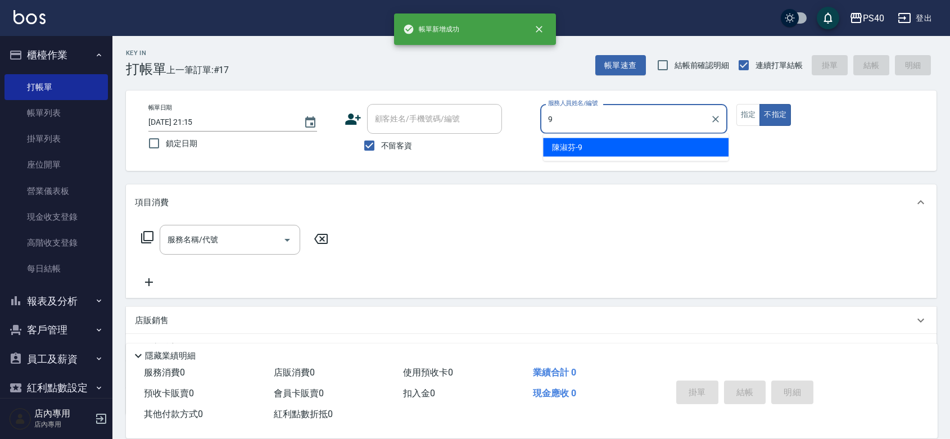
type input "[PERSON_NAME]-9"
type button "false"
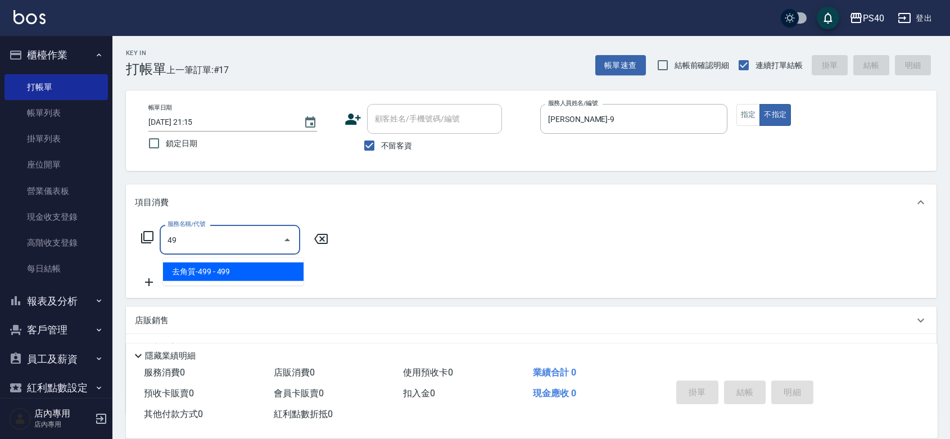
type input "4"
type input "淨化350洗(1350)"
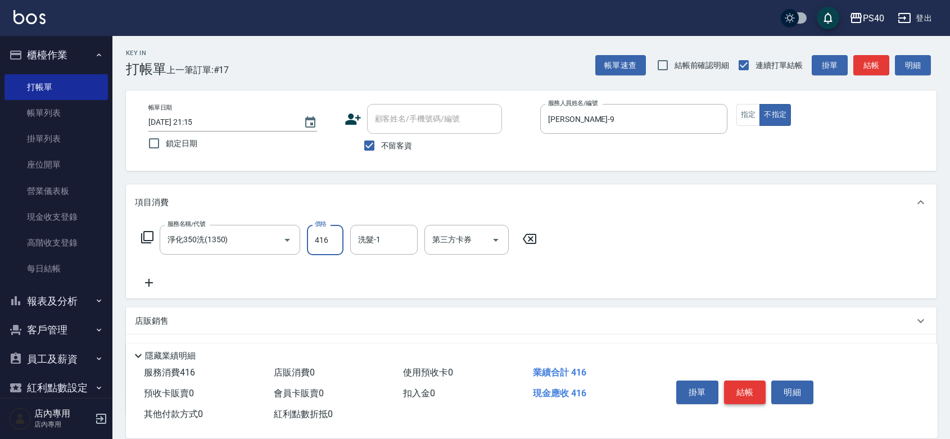
type input "416"
type input "[PERSON_NAME]-27"
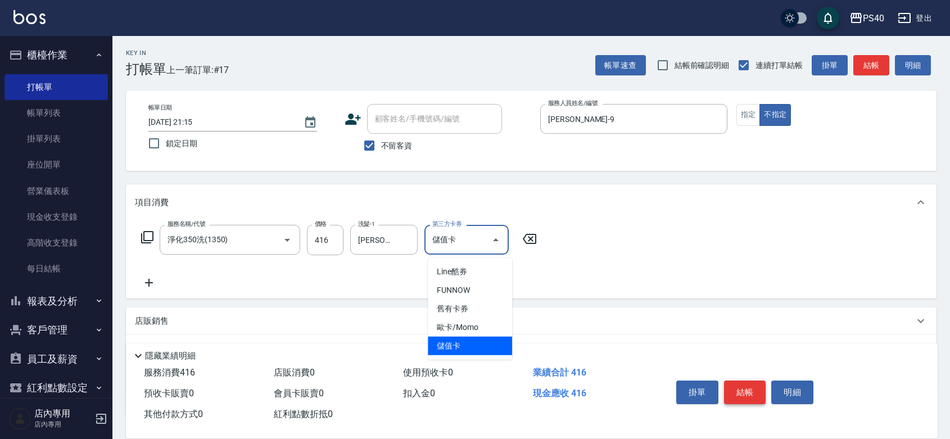
type input "儲值卡"
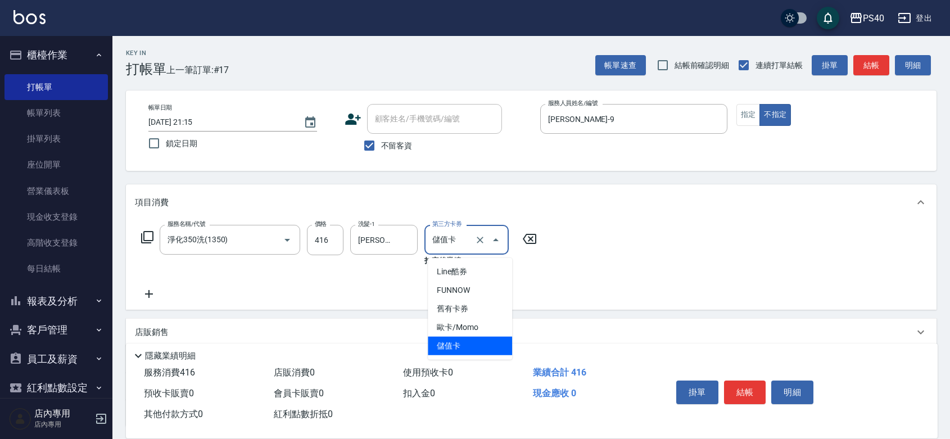
click at [703, 218] on div "項目消費" at bounding box center [531, 202] width 811 height 36
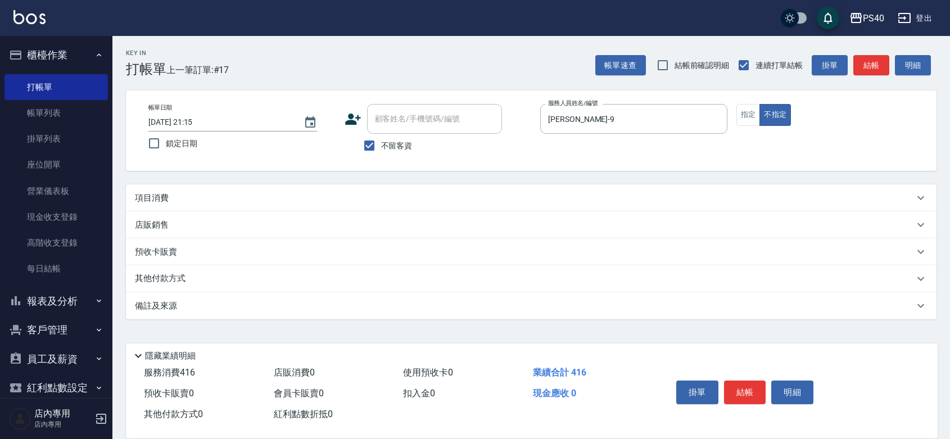
click at [710, 204] on div "項目消費" at bounding box center [524, 198] width 779 height 12
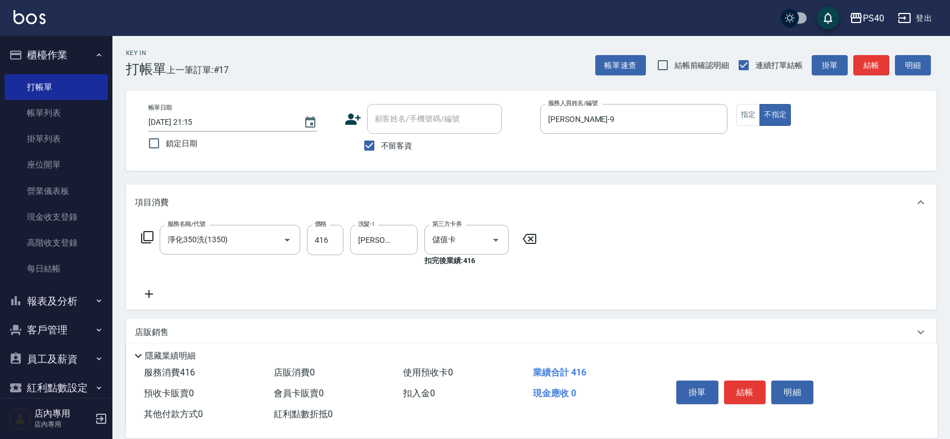
click at [148, 294] on icon at bounding box center [149, 294] width 8 height 8
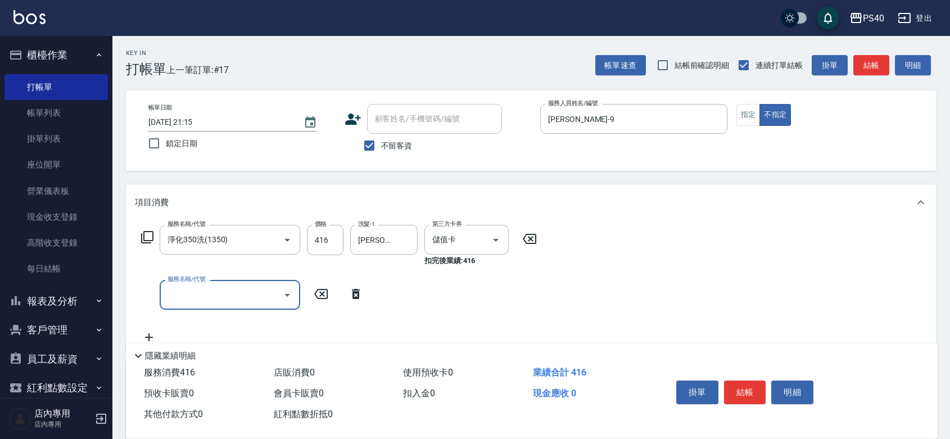
click at [211, 300] on input "服務名稱/代號" at bounding box center [222, 295] width 114 height 20
type input "儲值3000(83000)"
type input "5000"
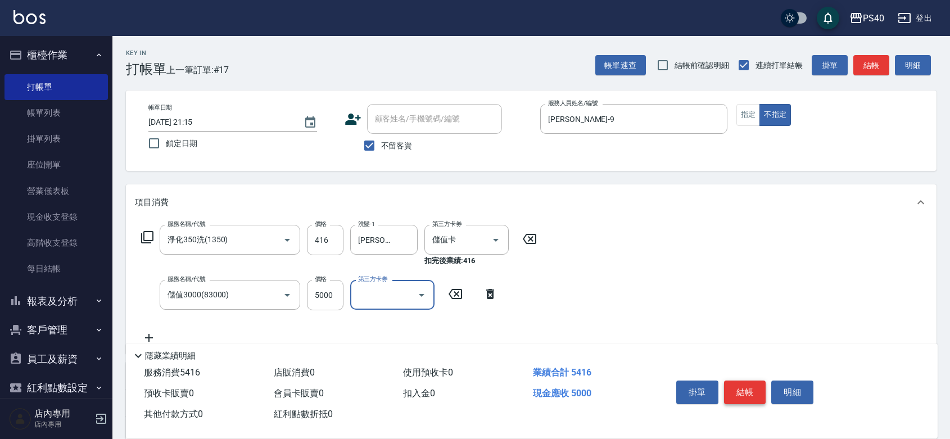
click at [758, 381] on button "結帳" at bounding box center [745, 393] width 42 height 24
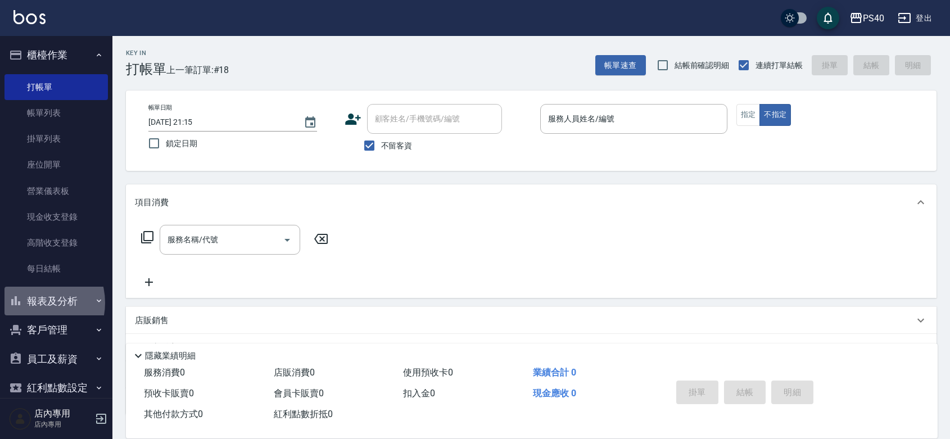
click at [33, 303] on button "報表及分析" at bounding box center [55, 301] width 103 height 29
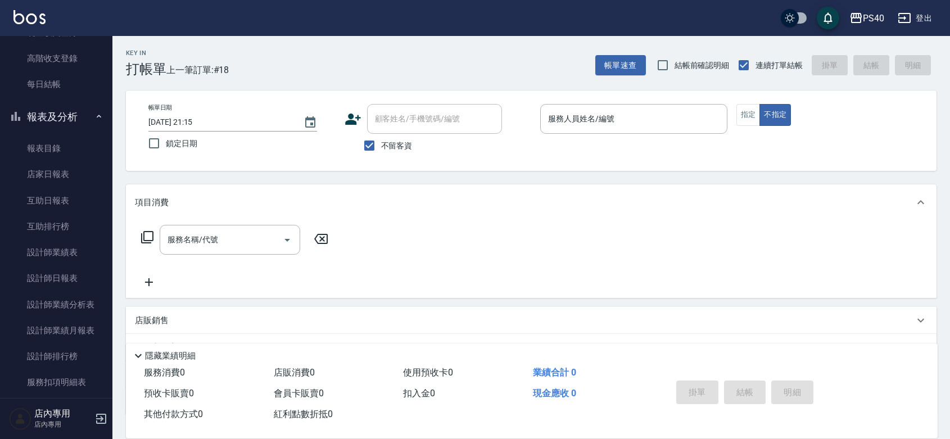
scroll to position [328, 0]
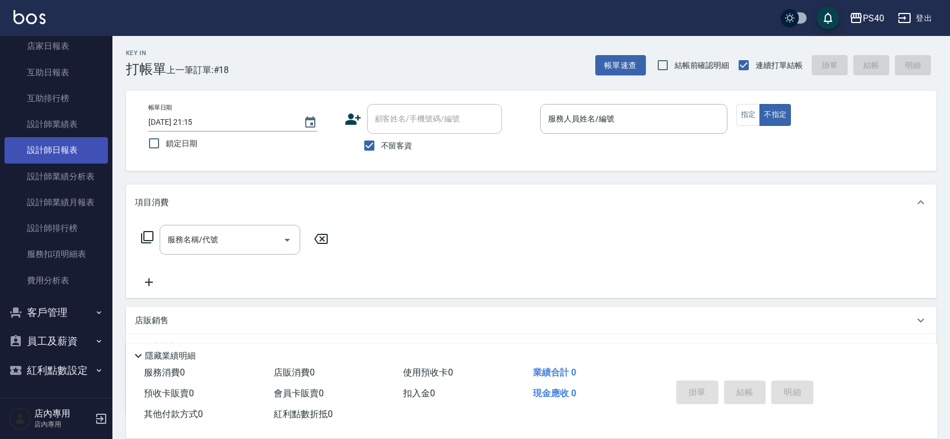
click at [56, 137] on link "設計師日報表" at bounding box center [55, 150] width 103 height 26
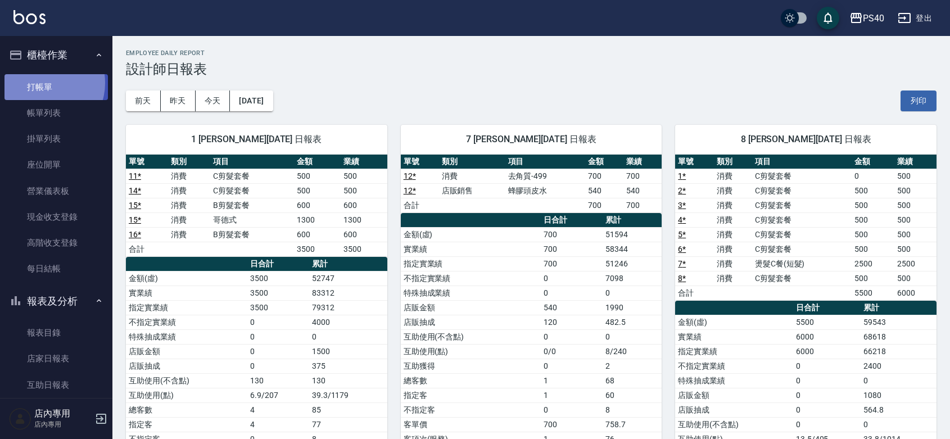
click at [43, 83] on link "打帳單" at bounding box center [55, 87] width 103 height 26
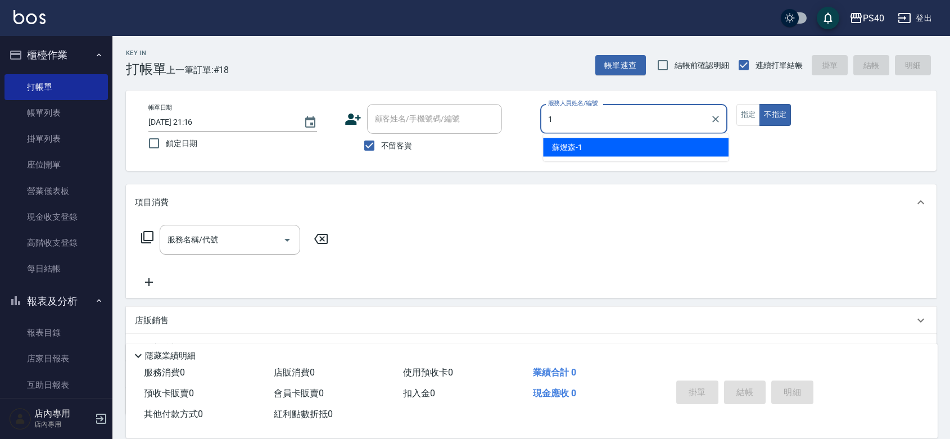
type input "[PERSON_NAME]-1"
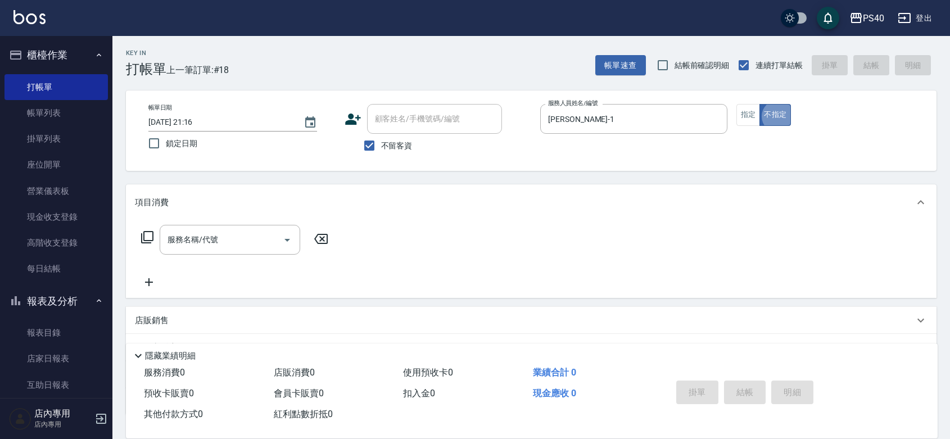
type button "false"
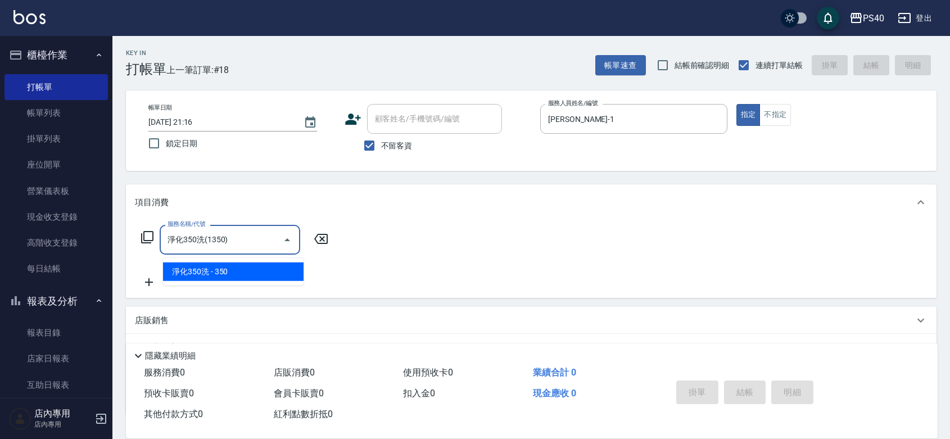
type input "淨化350洗(1350)"
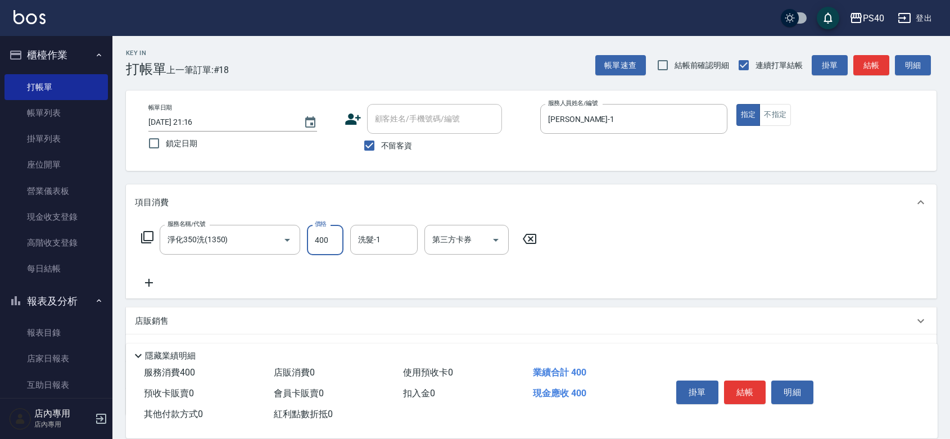
type input "400"
type input "[PERSON_NAME]-27"
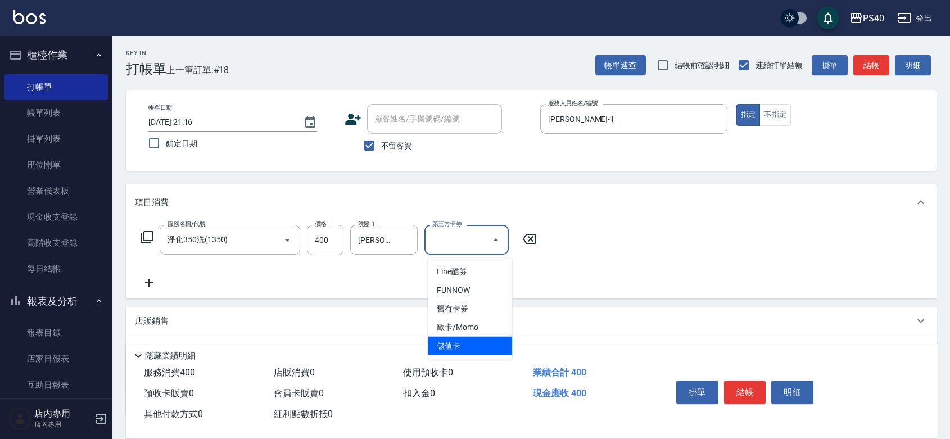
type input "儲值卡"
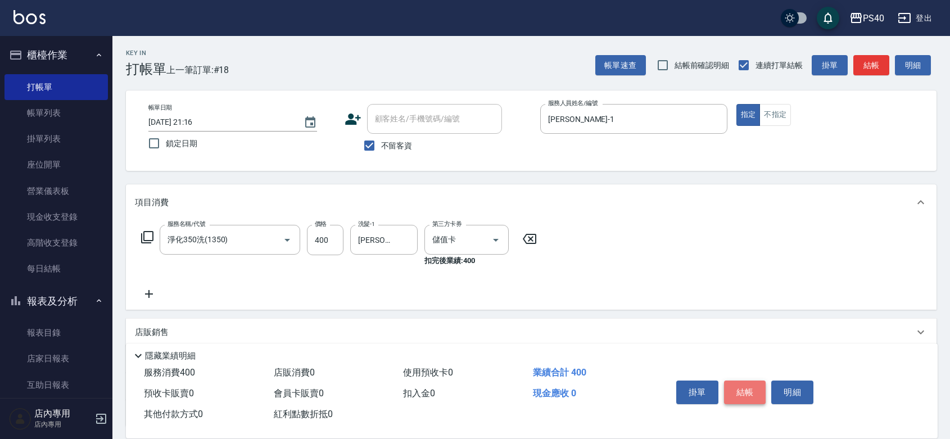
click at [764, 389] on button "結帳" at bounding box center [745, 393] width 42 height 24
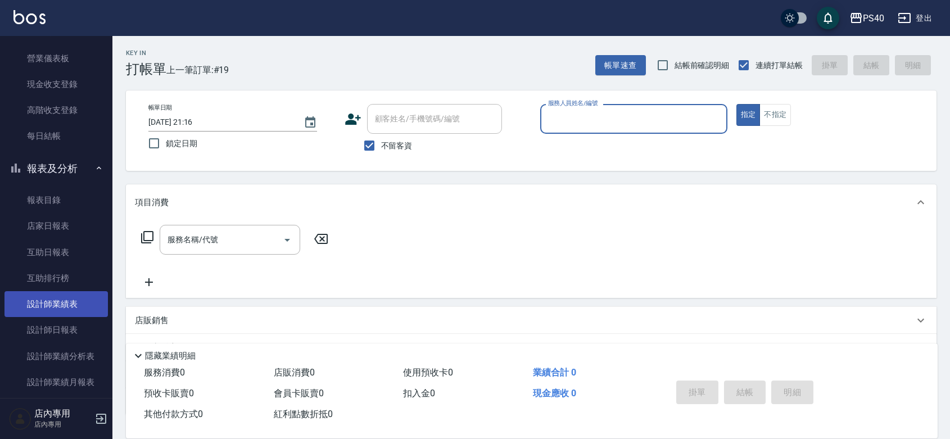
scroll to position [164, 0]
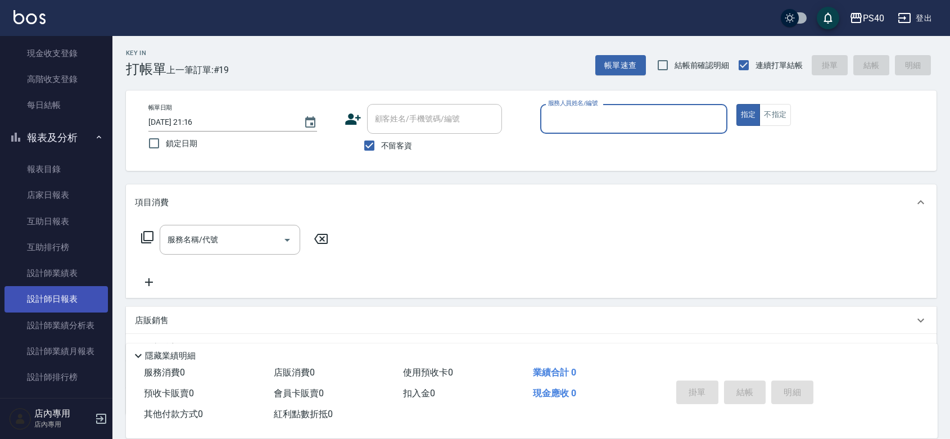
click at [62, 291] on link "設計師日報表" at bounding box center [55, 299] width 103 height 26
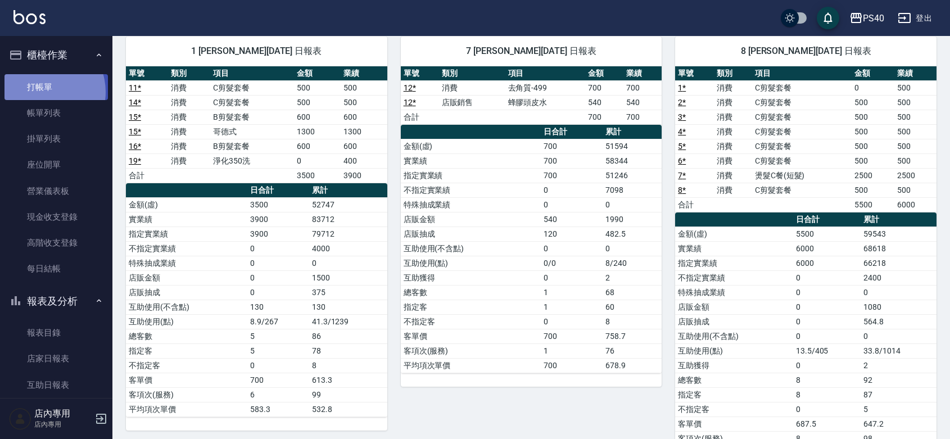
click at [40, 92] on link "打帳單" at bounding box center [55, 87] width 103 height 26
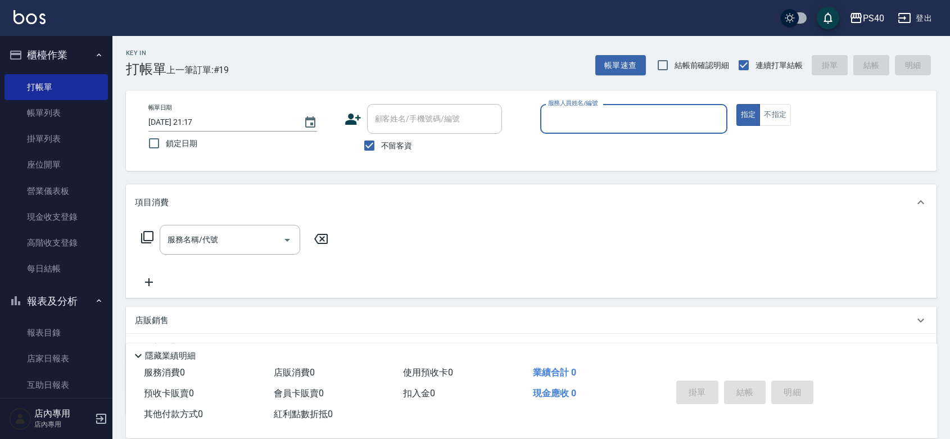
click at [648, 114] on input "服務人員姓名/編號" at bounding box center [633, 119] width 177 height 20
type input "[PERSON_NAME]-7"
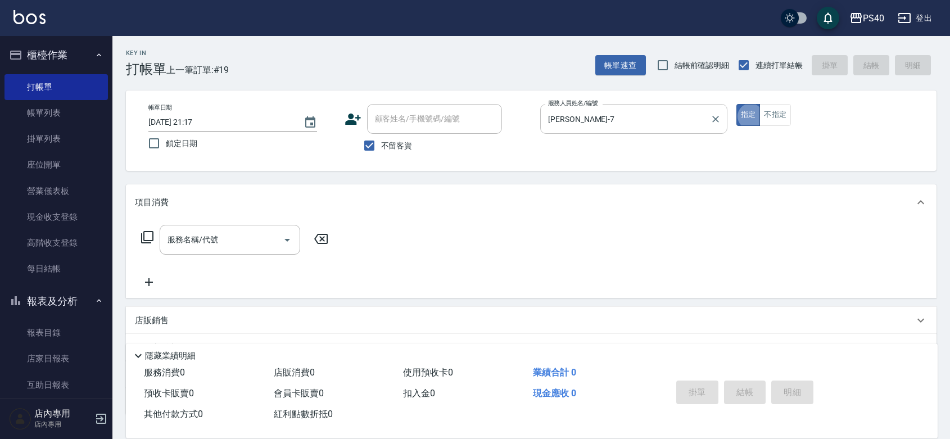
type button "true"
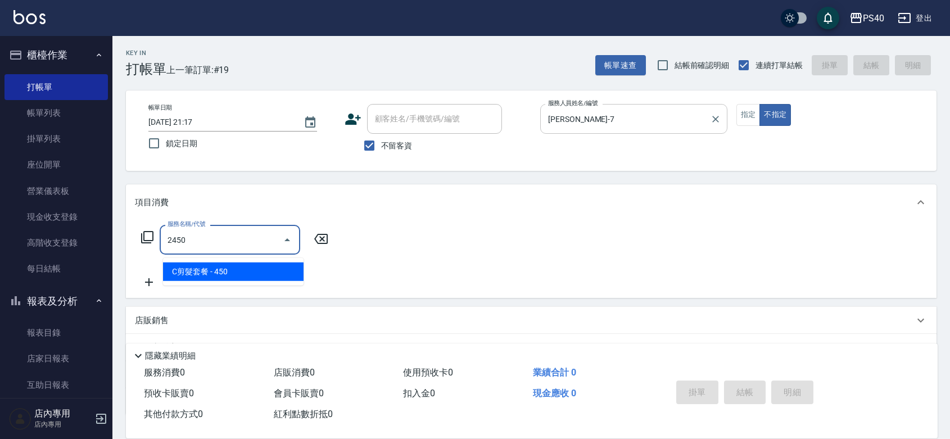
type input "C剪髮套餐(2450)"
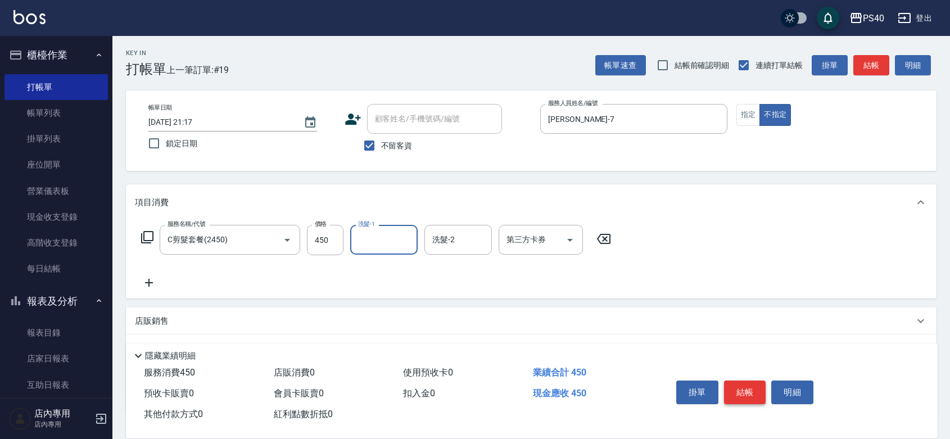
click at [743, 381] on button "結帳" at bounding box center [745, 393] width 42 height 24
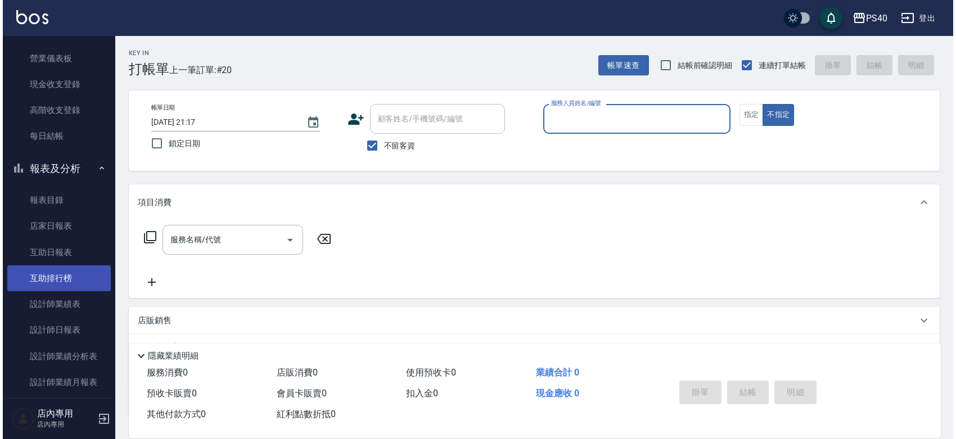
scroll to position [164, 0]
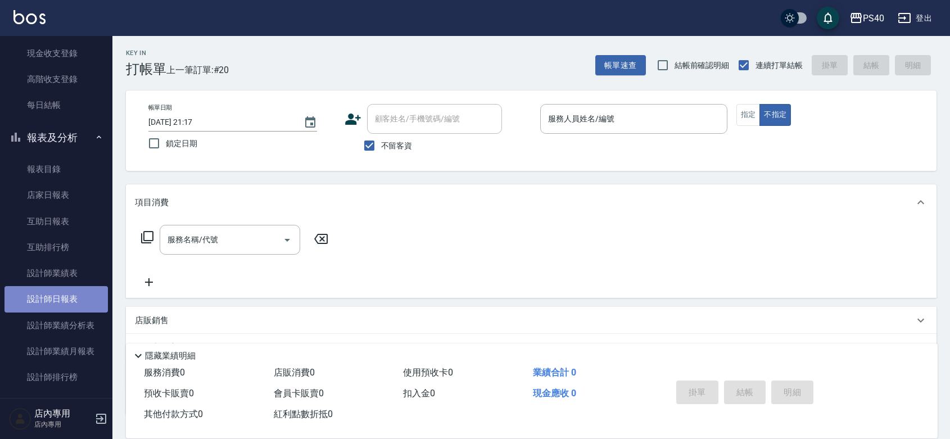
click at [71, 307] on link "設計師日報表" at bounding box center [55, 299] width 103 height 26
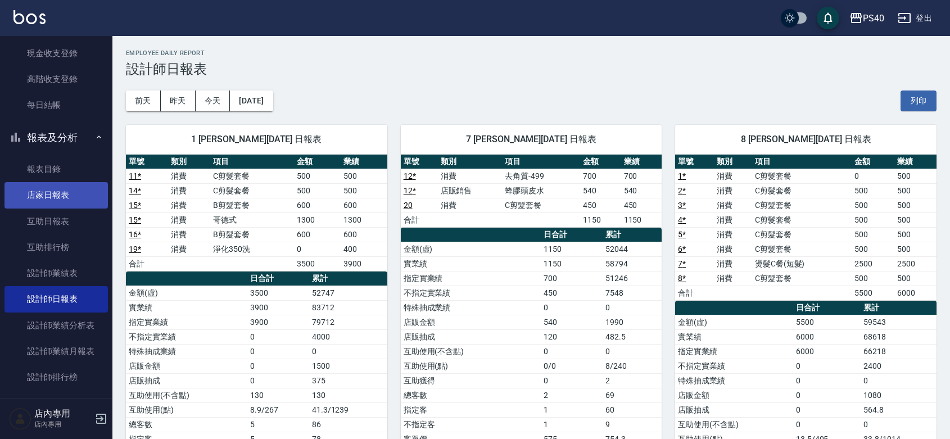
click at [65, 190] on link "店家日報表" at bounding box center [55, 195] width 103 height 26
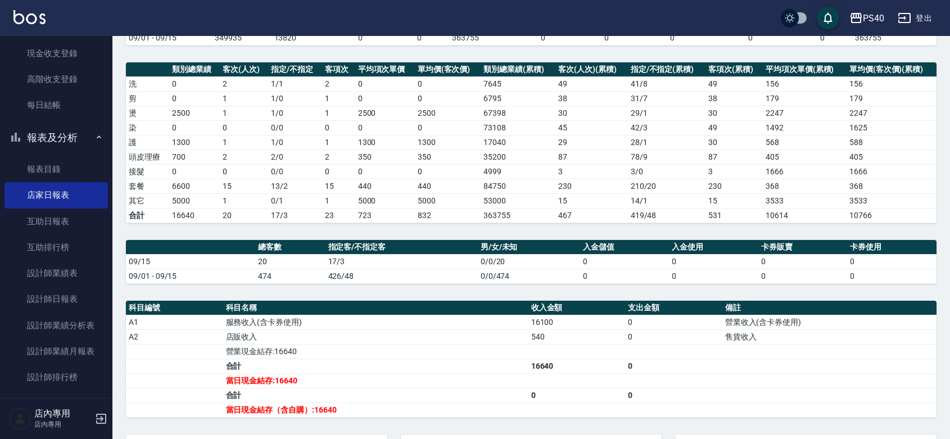
scroll to position [164, 0]
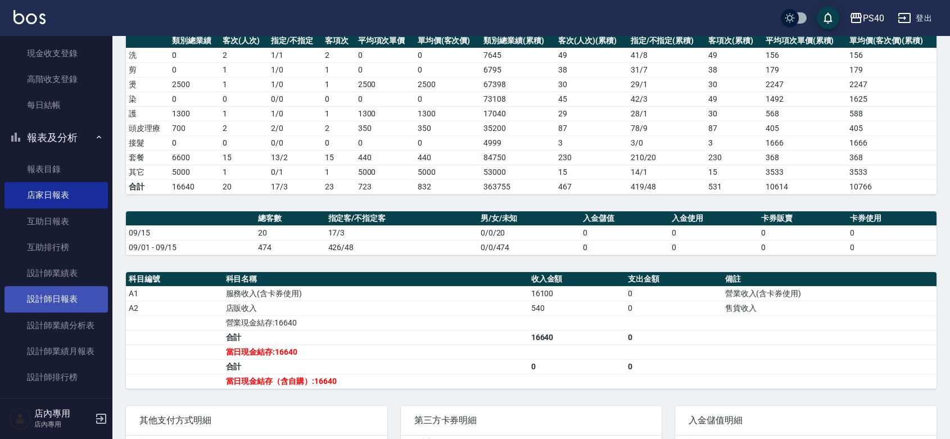
click at [49, 299] on link "設計師日報表" at bounding box center [55, 299] width 103 height 26
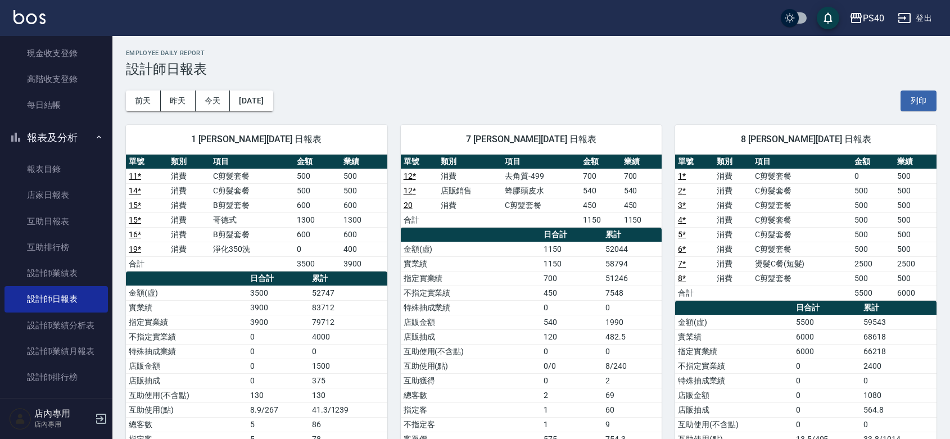
click at [114, 172] on div "1 [PERSON_NAME][DATE] 日報表 單號 類別 項目 金額 業績 11 * 消費 C剪髮套餐 500 500 14 * 消費 C剪髮套餐 50…" at bounding box center [249, 337] width 275 height 452
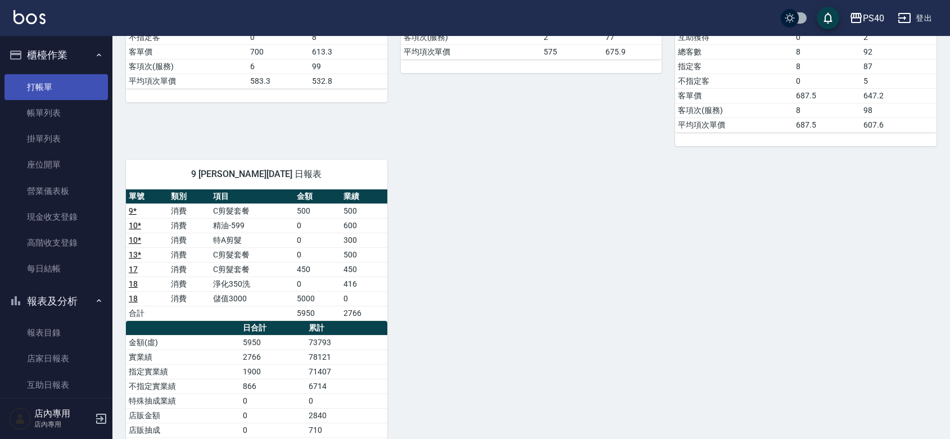
click at [43, 80] on link "打帳單" at bounding box center [55, 87] width 103 height 26
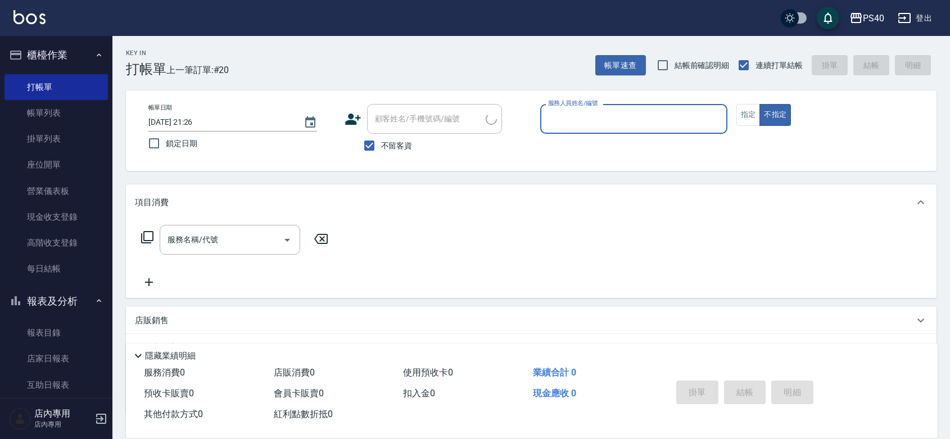
click at [661, 127] on input "服務人員姓名/編號" at bounding box center [633, 119] width 177 height 20
type input "[PERSON_NAME]-7"
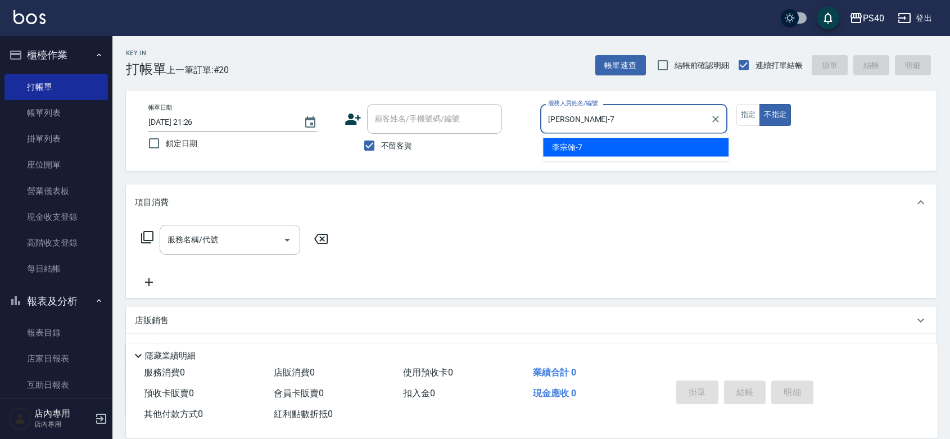
type button "false"
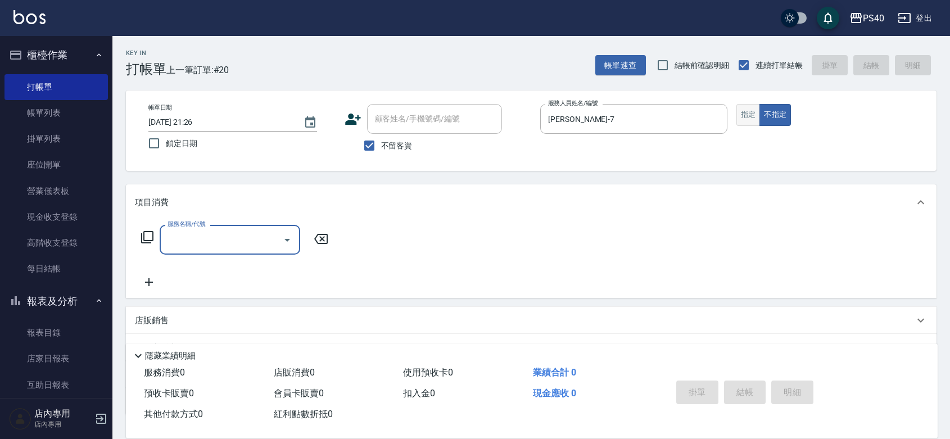
click at [746, 118] on button "指定" at bounding box center [749, 115] width 24 height 22
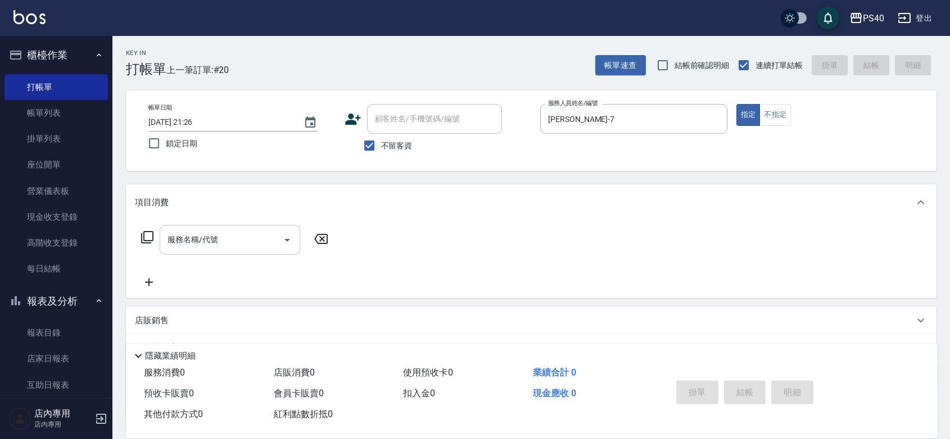
click at [204, 249] on input "服務名稱/代號" at bounding box center [222, 240] width 114 height 20
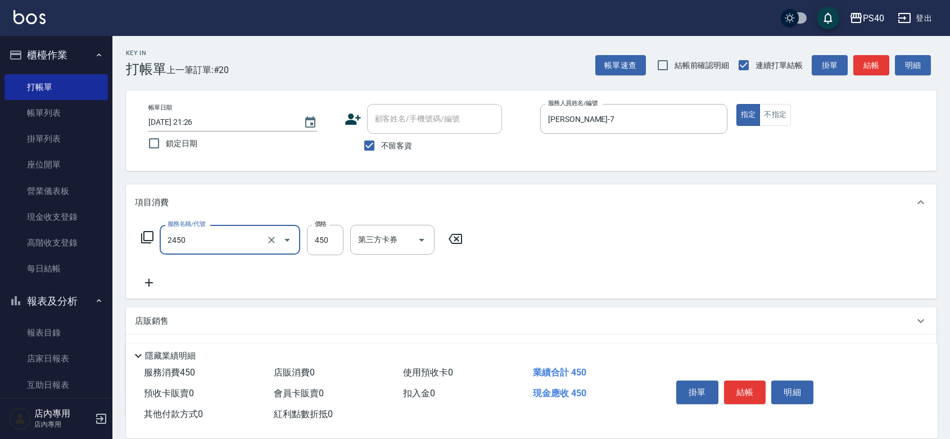
type input "C剪髮套餐(2450)"
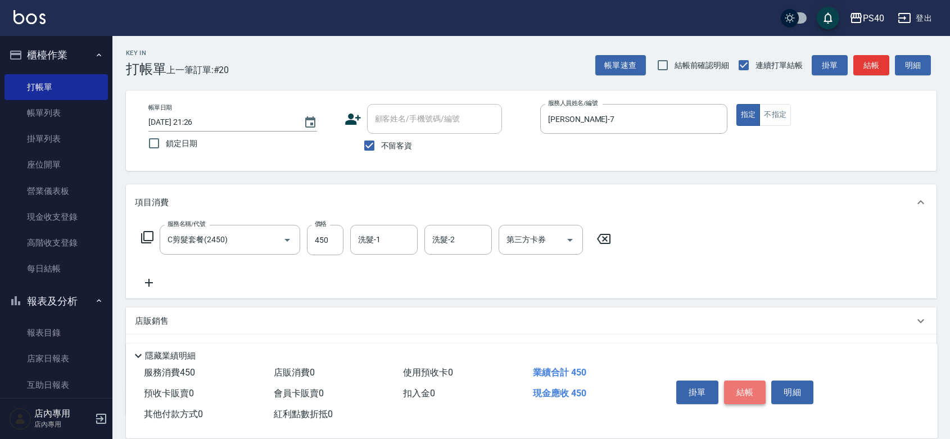
click at [748, 381] on button "結帳" at bounding box center [745, 393] width 42 height 24
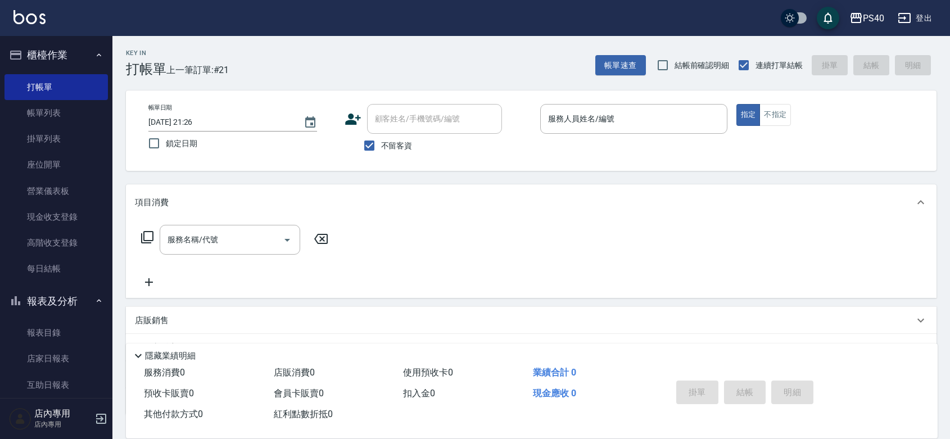
click at [667, 250] on div "服務名稱/代號 服務名稱/代號" at bounding box center [531, 259] width 811 height 78
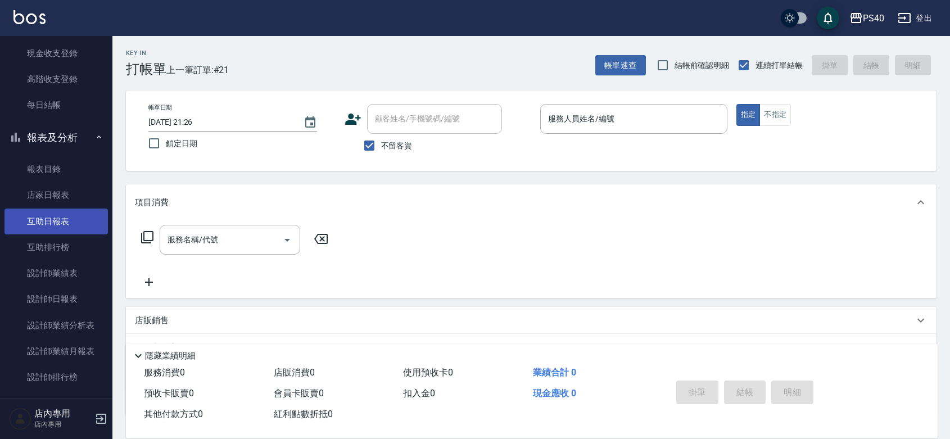
click at [65, 219] on link "互助日報表" at bounding box center [55, 222] width 103 height 26
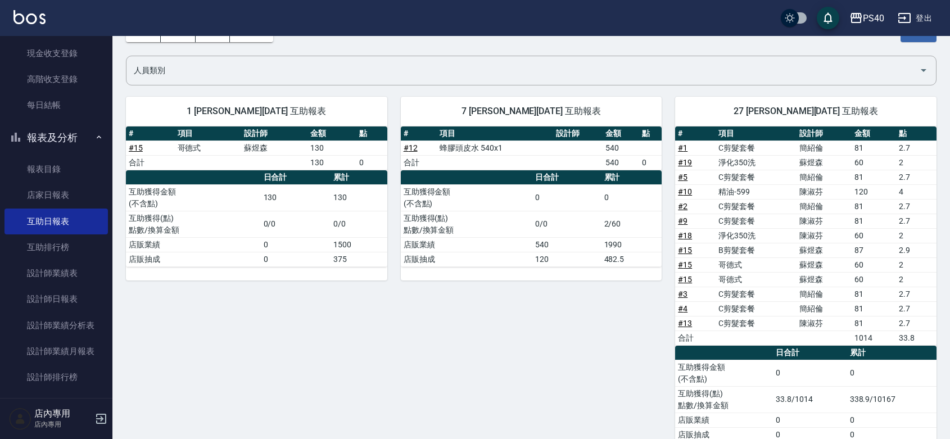
scroll to position [102, 0]
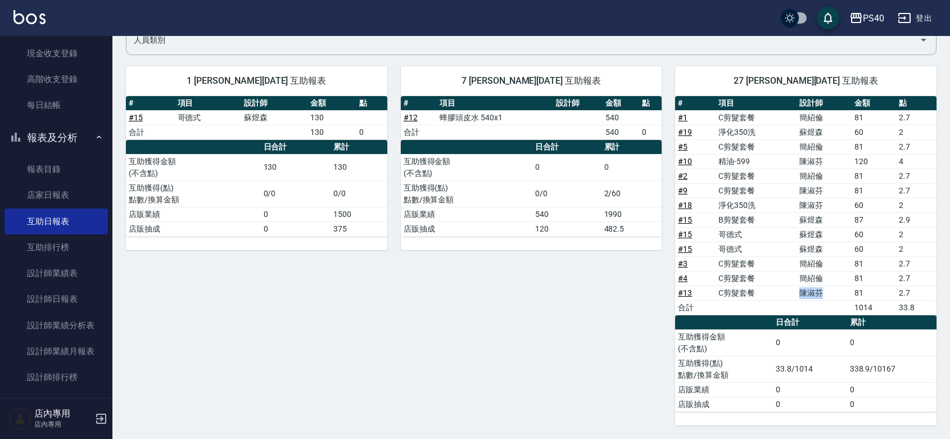
drag, startPoint x: 827, startPoint y: 290, endPoint x: 800, endPoint y: 290, distance: 27.6
click at [800, 290] on td "陳淑芬" at bounding box center [824, 293] width 55 height 15
drag, startPoint x: 822, startPoint y: 274, endPoint x: 797, endPoint y: 260, distance: 28.0
click at [797, 260] on tbody "# 1 C剪髮套餐 [PERSON_NAME] 81 2.7 # 19 淨化350洗 [PERSON_NAME] 60 2 # 5 C剪髮套餐 [PERSON…" at bounding box center [805, 212] width 261 height 205
drag, startPoint x: 834, startPoint y: 172, endPoint x: 814, endPoint y: 145, distance: 33.7
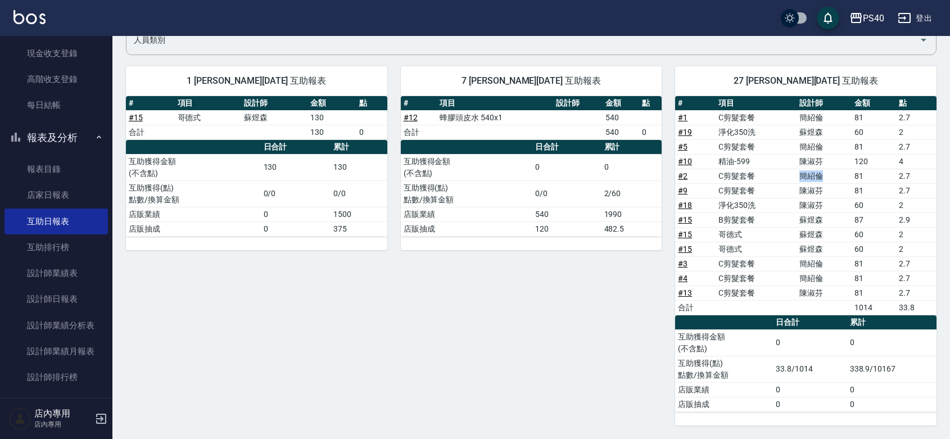
click at [802, 170] on td "簡紹倫" at bounding box center [824, 176] width 55 height 15
click at [814, 112] on td "簡紹倫" at bounding box center [824, 117] width 55 height 15
drag, startPoint x: 801, startPoint y: 131, endPoint x: 823, endPoint y: 136, distance: 21.8
click at [823, 136] on td "蘇煜森" at bounding box center [824, 132] width 55 height 15
drag, startPoint x: 810, startPoint y: 220, endPoint x: 821, endPoint y: 241, distance: 23.4
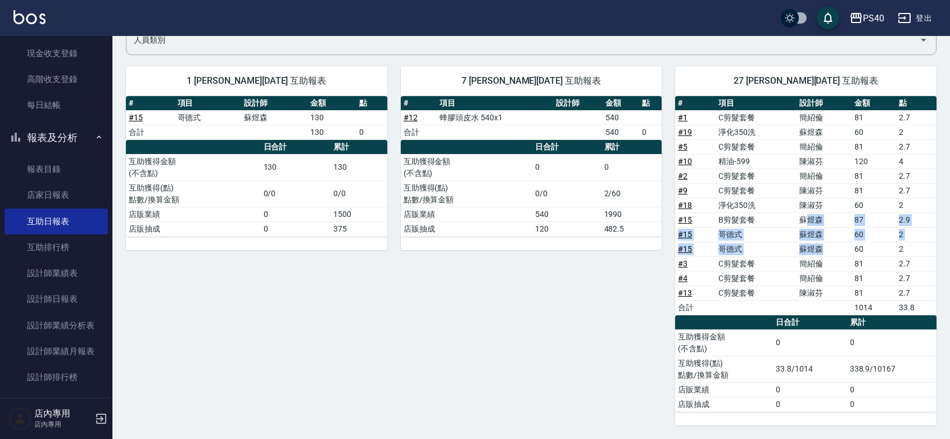
click at [821, 241] on tbody "# 1 C剪髮套餐 [PERSON_NAME] 81 2.7 # 19 淨化350洗 [PERSON_NAME] 60 2 # 5 C剪髮套餐 [PERSON…" at bounding box center [805, 212] width 261 height 205
click at [626, 265] on div "7 [PERSON_NAME][DATE] 互助報表 # 項目 設計師 金額 點 # 12 蜂膠頭皮水 540x1 540 合計 540 0 日合計 累計 互…" at bounding box center [524, 239] width 275 height 373
drag, startPoint x: 797, startPoint y: 291, endPoint x: 829, endPoint y: 291, distance: 32.1
click at [829, 291] on td "陳淑芬" at bounding box center [824, 293] width 55 height 15
drag, startPoint x: 823, startPoint y: 204, endPoint x: 795, endPoint y: 197, distance: 28.8
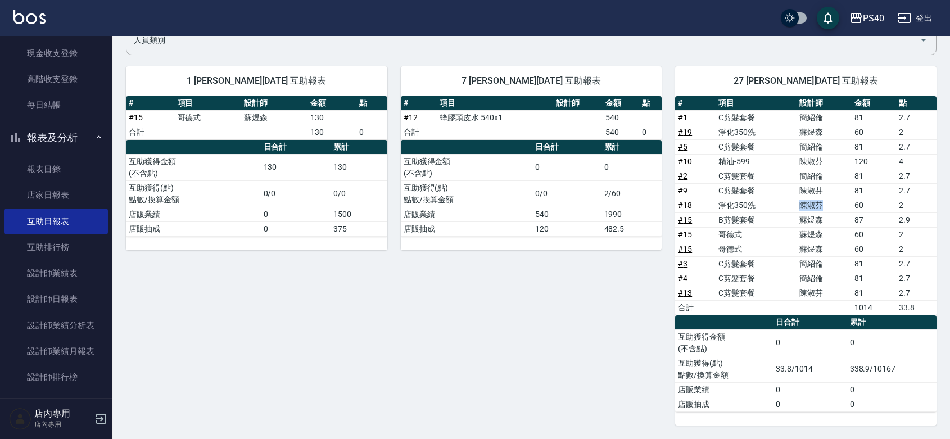
click at [795, 198] on tr "# 18 淨化350洗 [PERSON_NAME] 60 2" at bounding box center [805, 205] width 261 height 15
drag, startPoint x: 809, startPoint y: 188, endPoint x: 788, endPoint y: 188, distance: 20.8
click at [788, 188] on tr "# 9 C剪髮套餐 [PERSON_NAME] 81 2.7" at bounding box center [805, 190] width 261 height 15
click at [804, 175] on td "簡紹倫" at bounding box center [824, 176] width 55 height 15
click at [608, 276] on div "7 [PERSON_NAME][DATE] 互助報表 # 項目 設計師 金額 點 # 12 蜂膠頭皮水 540x1 540 合計 540 0 日合計 累計 互…" at bounding box center [524, 239] width 275 height 373
